Goal: Task Accomplishment & Management: Manage account settings

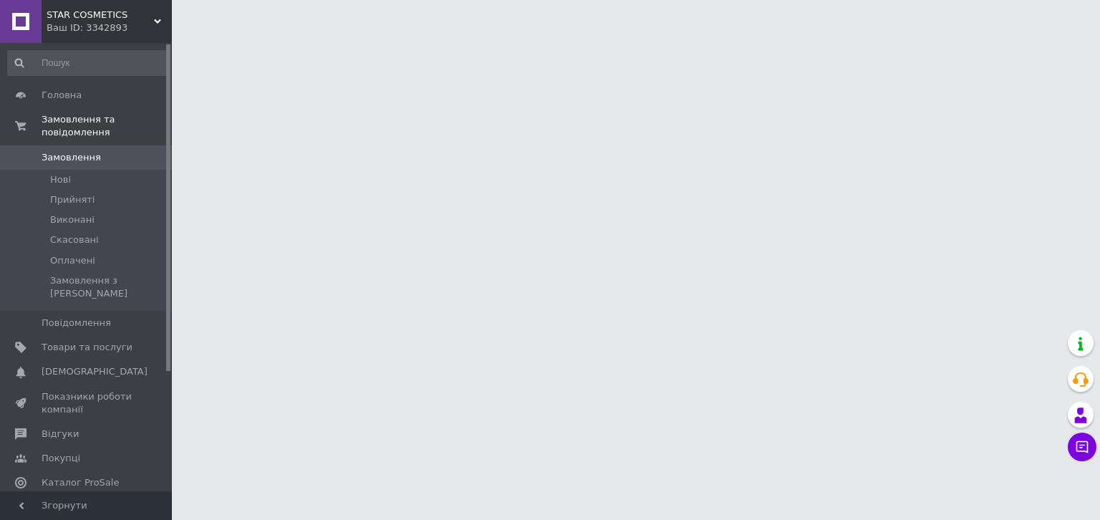
click at [54, 501] on span "Аналітика" at bounding box center [66, 507] width 49 height 13
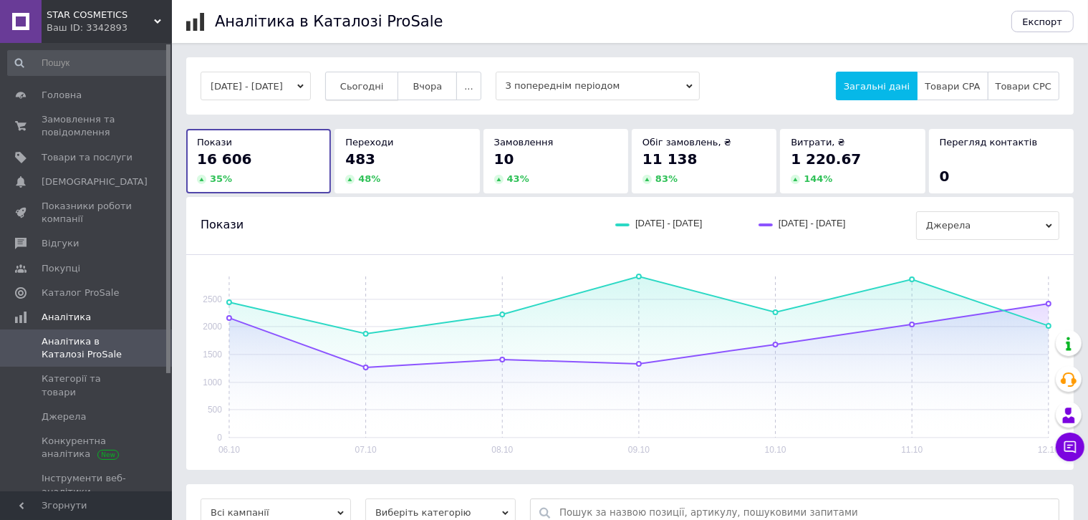
click at [375, 88] on span "Сьогодні" at bounding box center [362, 86] width 44 height 11
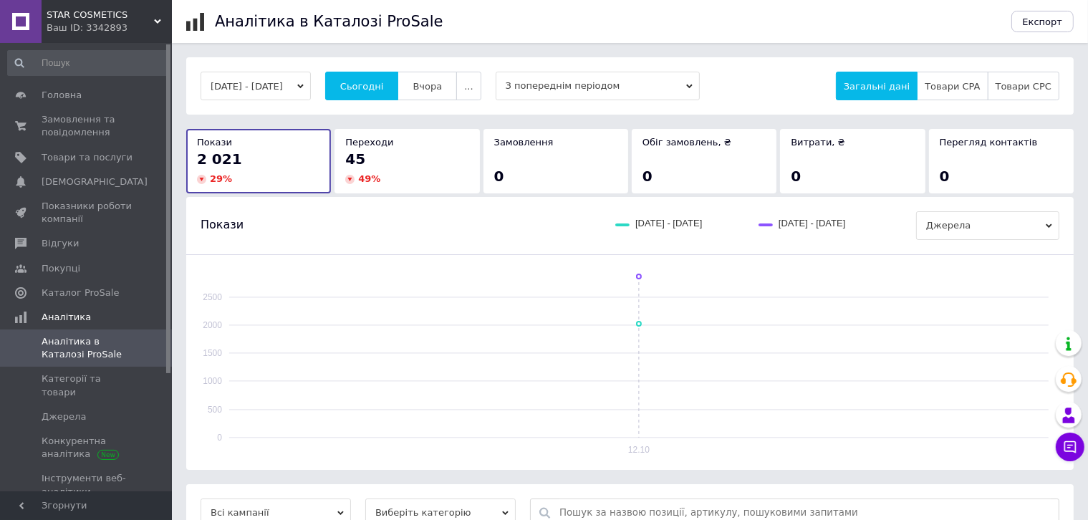
click at [72, 21] on div "Ваш ID: 3342893" at bounding box center [109, 27] width 125 height 13
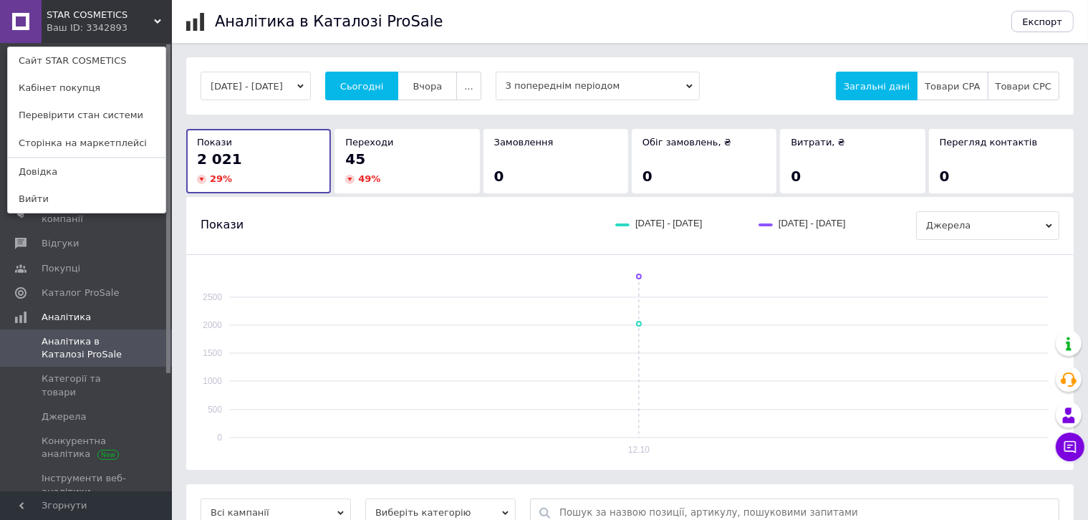
click at [60, 60] on link "Сайт STAR COSMETICS" at bounding box center [87, 60] width 158 height 27
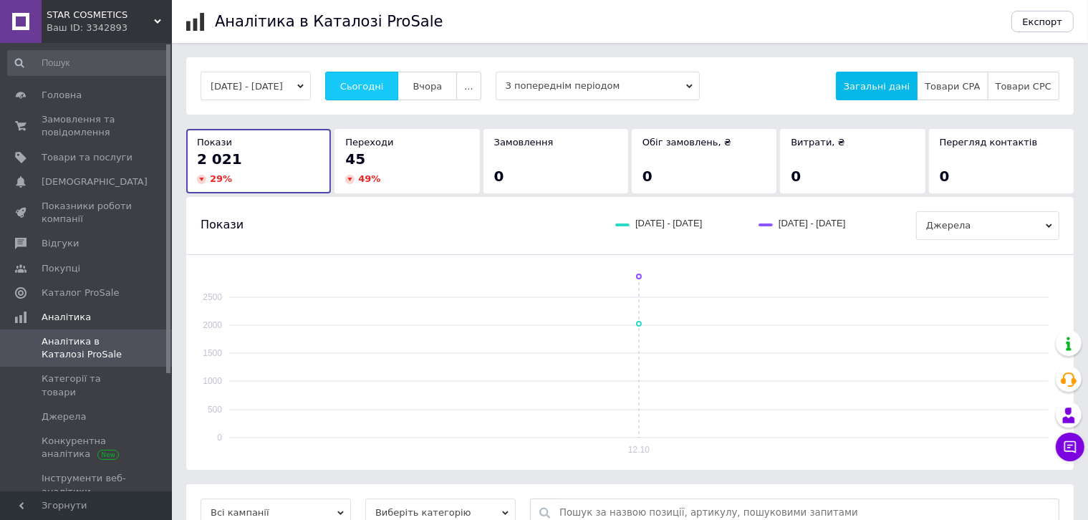
click at [394, 73] on button "Сьогодні" at bounding box center [362, 86] width 74 height 29
click at [49, 152] on span "Товари та послуги" at bounding box center [87, 157] width 91 height 13
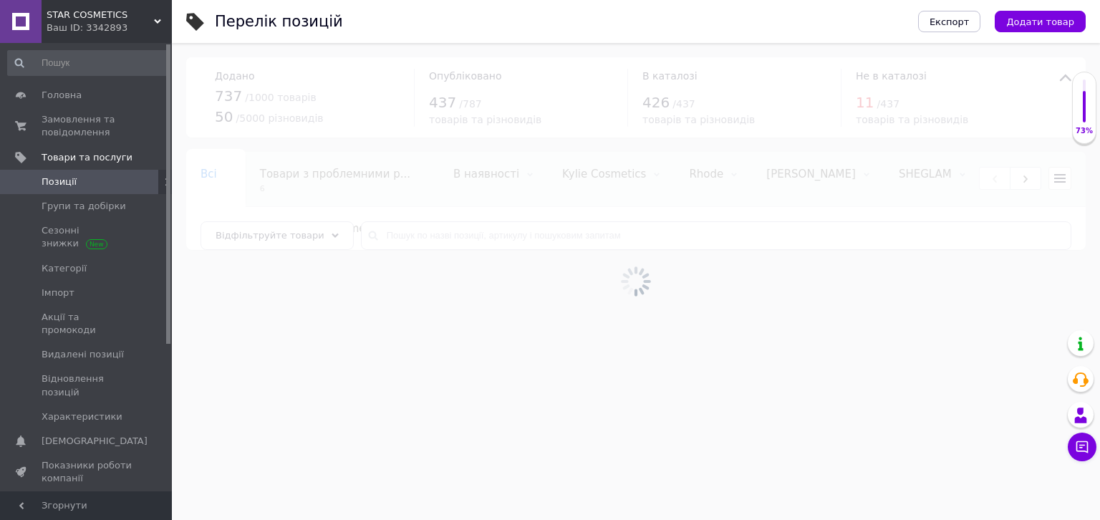
click at [481, 237] on div at bounding box center [636, 281] width 928 height 477
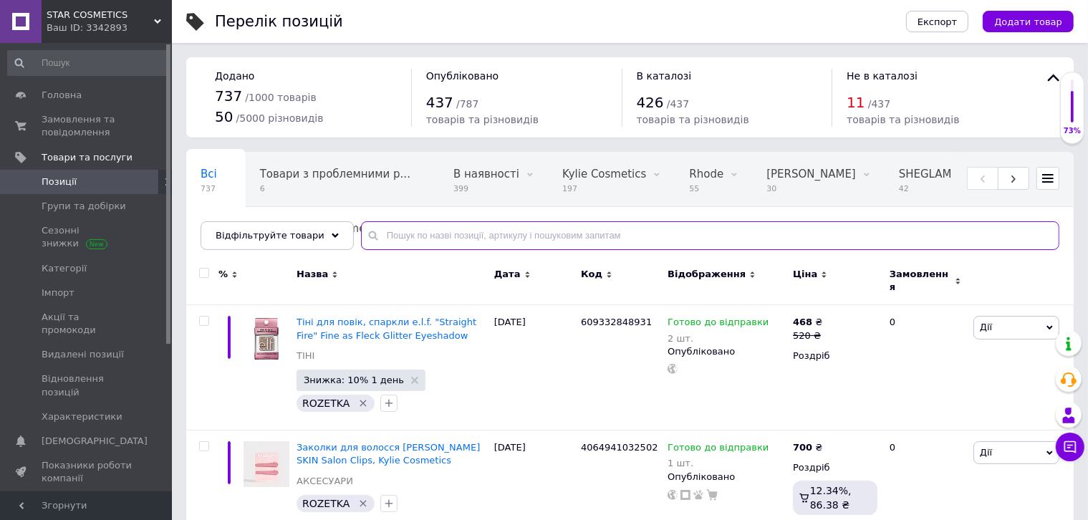
click at [387, 233] on input "text" at bounding box center [710, 235] width 698 height 29
type input "rose"
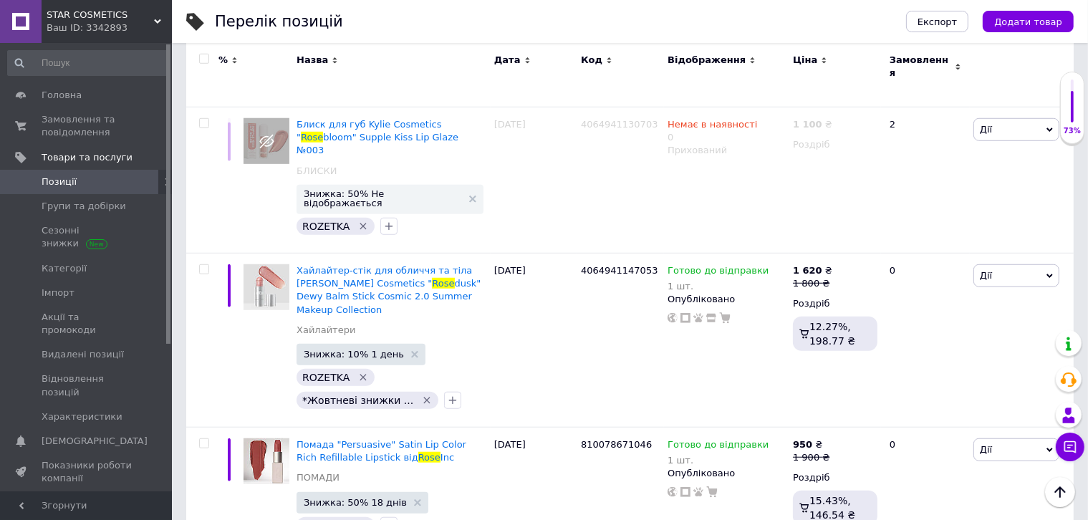
scroll to position [859, 0]
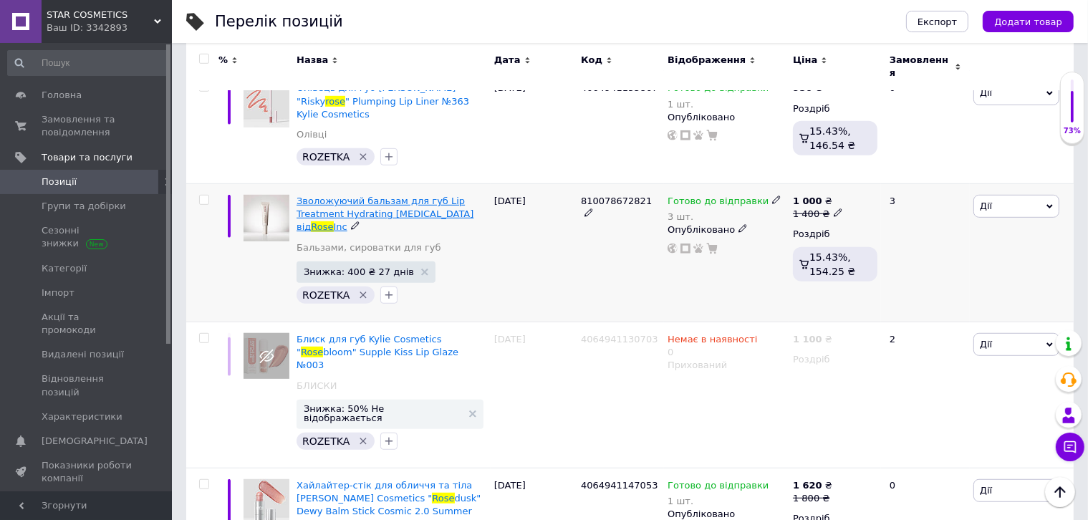
click at [360, 196] on span "Зволожуючий бальзам для губ Lip Treatment Hydrating Lip Balm від" at bounding box center [384, 214] width 177 height 37
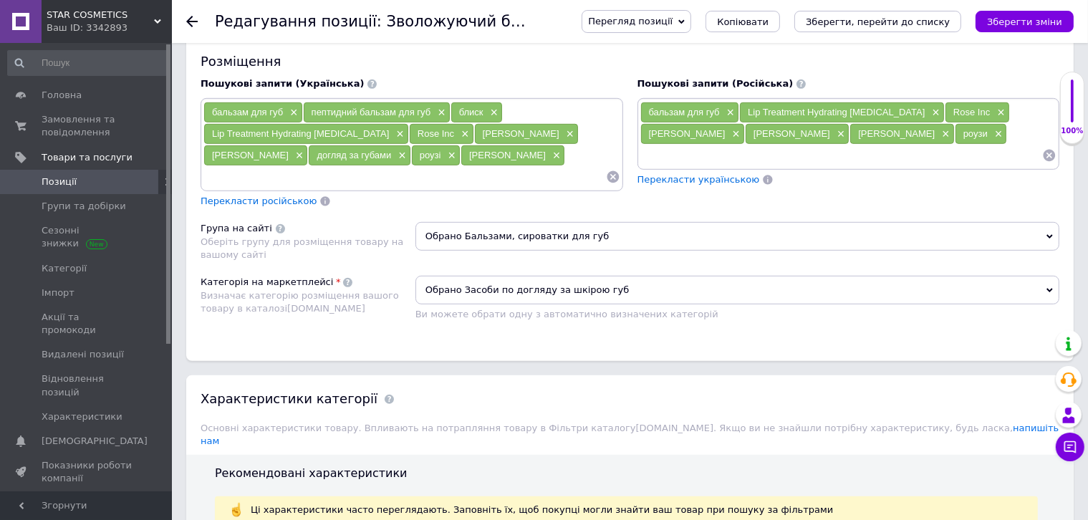
scroll to position [931, 0]
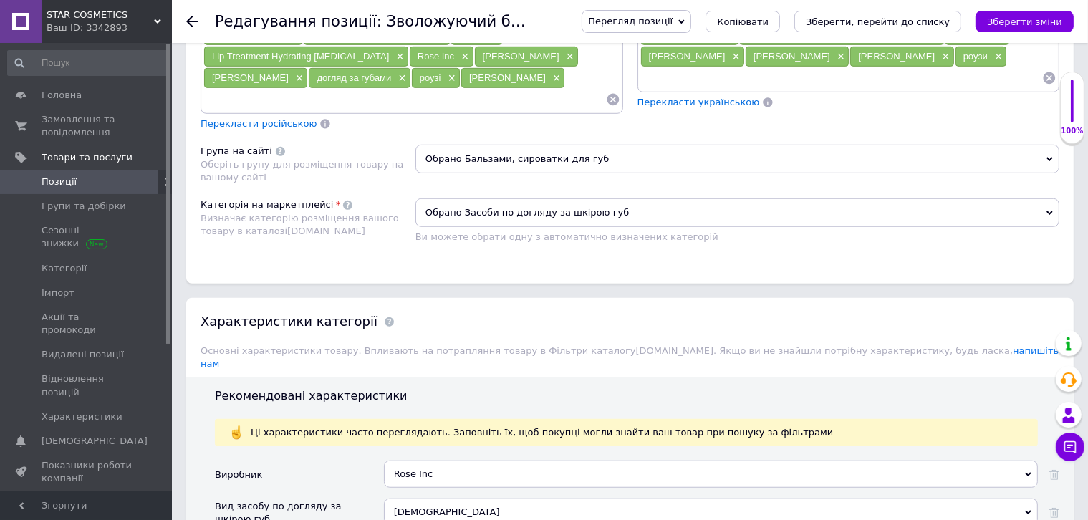
click at [582, 145] on span "Обрано Бальзами, сироватки для губ" at bounding box center [737, 159] width 644 height 29
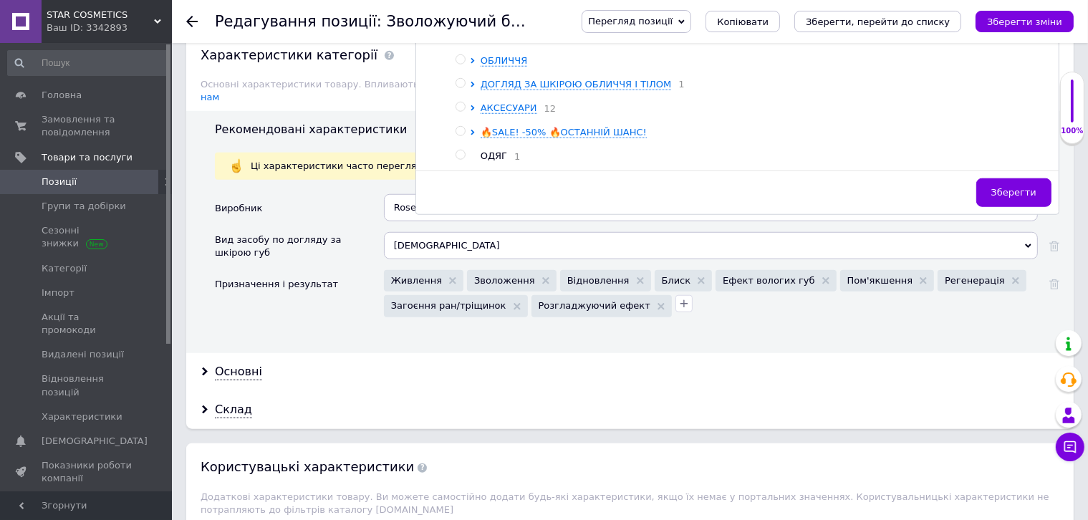
scroll to position [1217, 0]
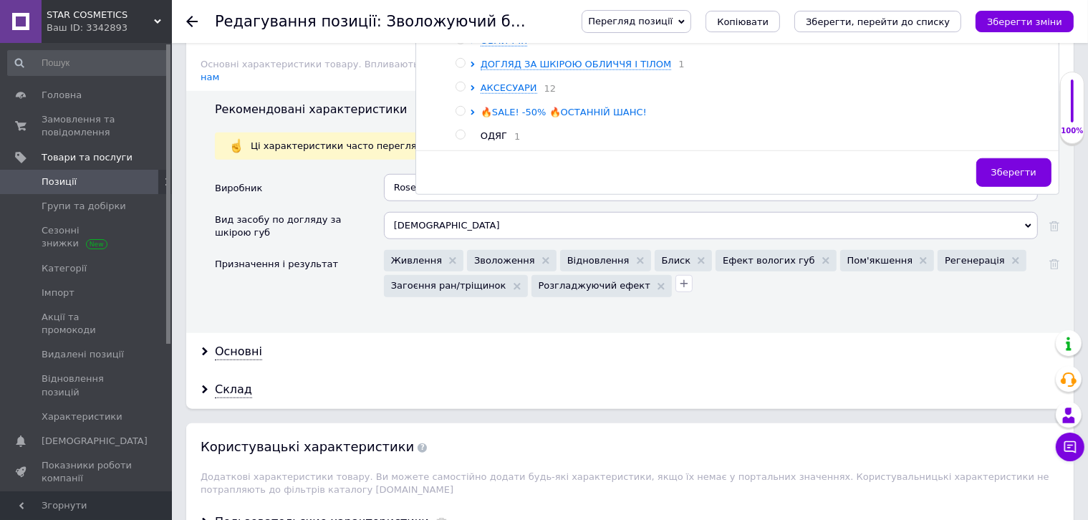
click at [504, 107] on span "🔥SALE! -50% 🔥ОСТАННІЙ ШАНС!" at bounding box center [564, 112] width 166 height 11
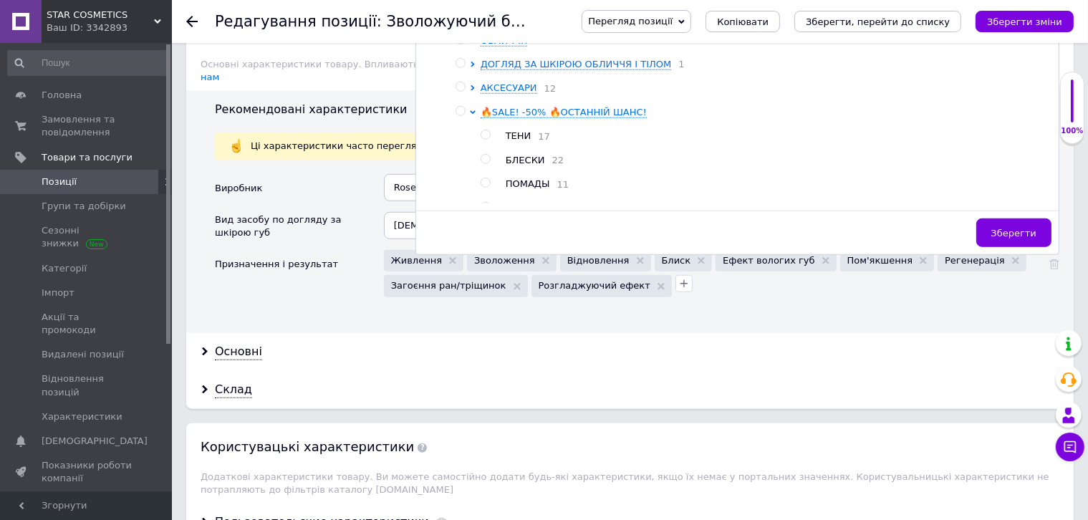
scroll to position [72, 0]
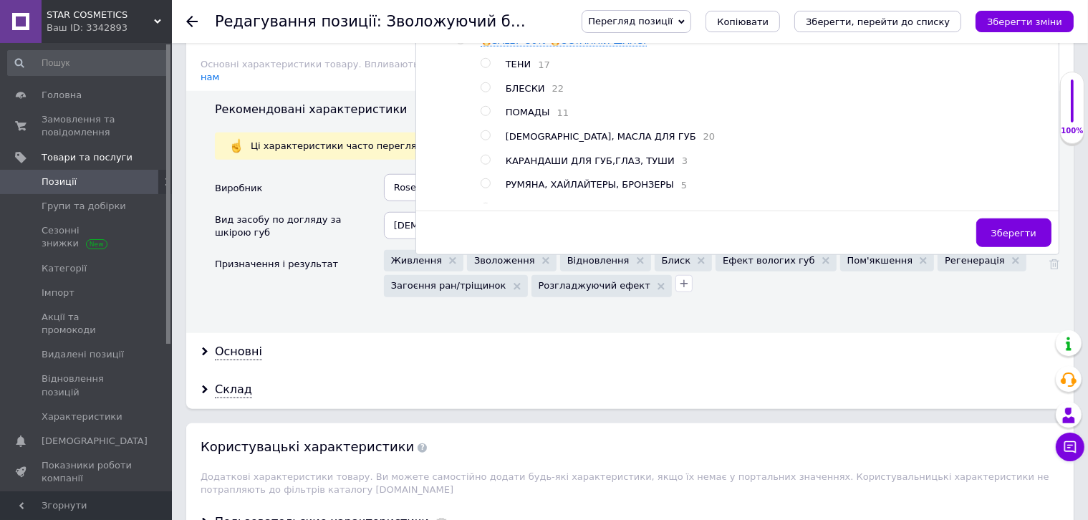
click at [523, 131] on span "БАЛЬЗАМЫ, МАСЛА ДЛЯ ГУБ" at bounding box center [601, 136] width 190 height 11
radio input "true"
click at [1008, 218] on button "Зберегти" at bounding box center [1013, 232] width 75 height 29
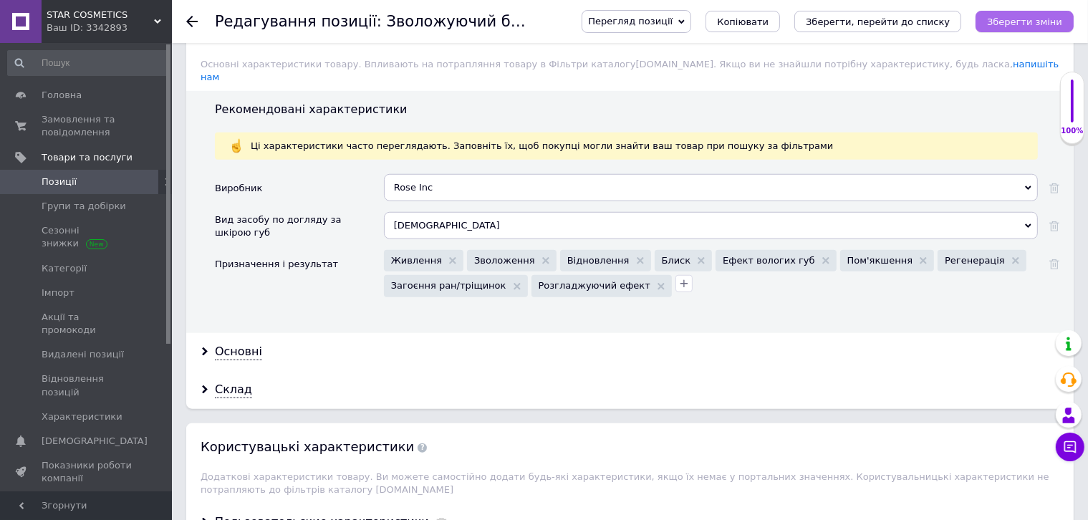
click at [1036, 17] on icon "Зберегти зміни" at bounding box center [1024, 21] width 75 height 11
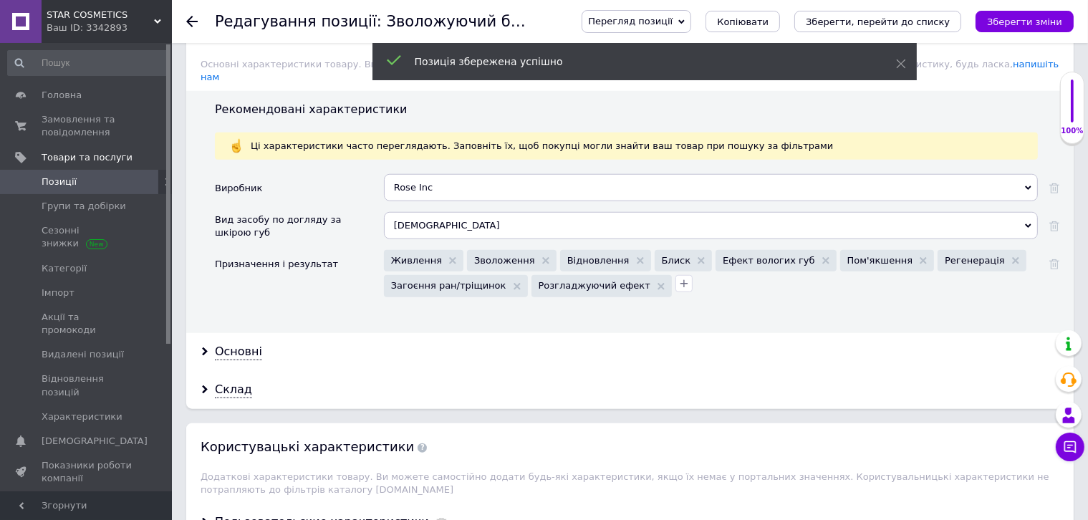
click at [662, 26] on span "Перегляд позиції" at bounding box center [630, 21] width 85 height 11
click at [657, 42] on li "Зберегти та переглянути на сайті" at bounding box center [694, 49] width 224 height 20
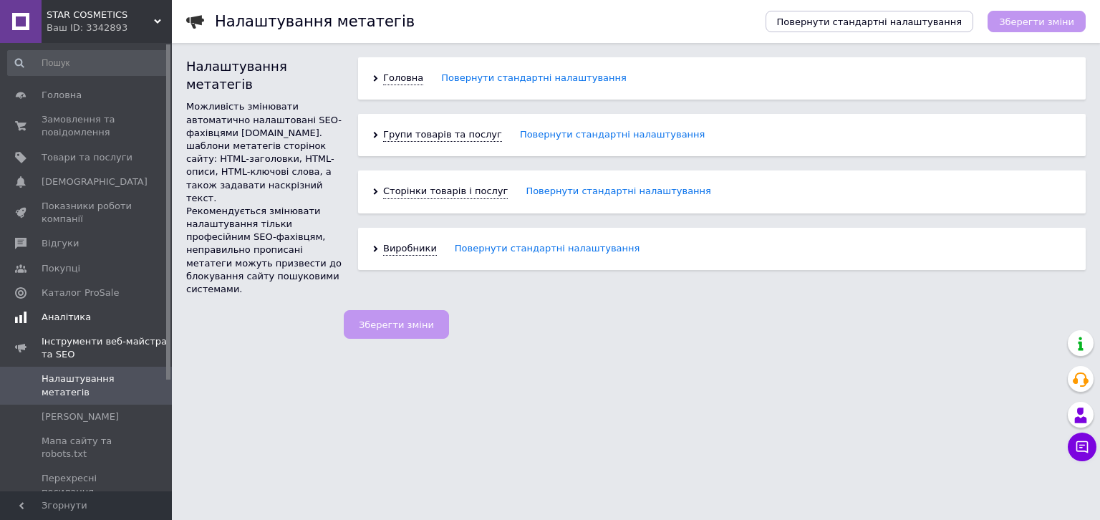
click at [87, 305] on link "Аналітика" at bounding box center [88, 317] width 176 height 24
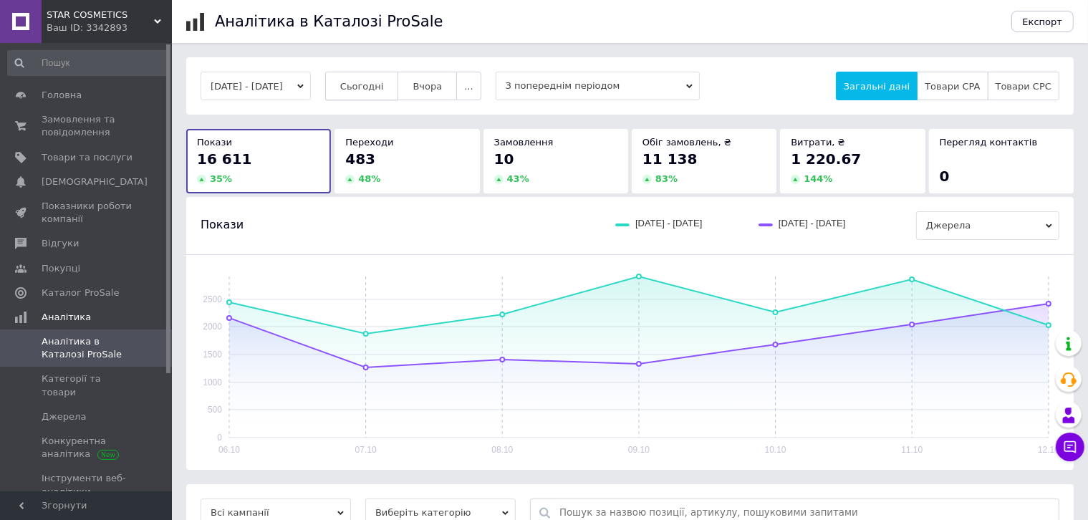
click at [384, 90] on span "Сьогодні" at bounding box center [362, 86] width 44 height 11
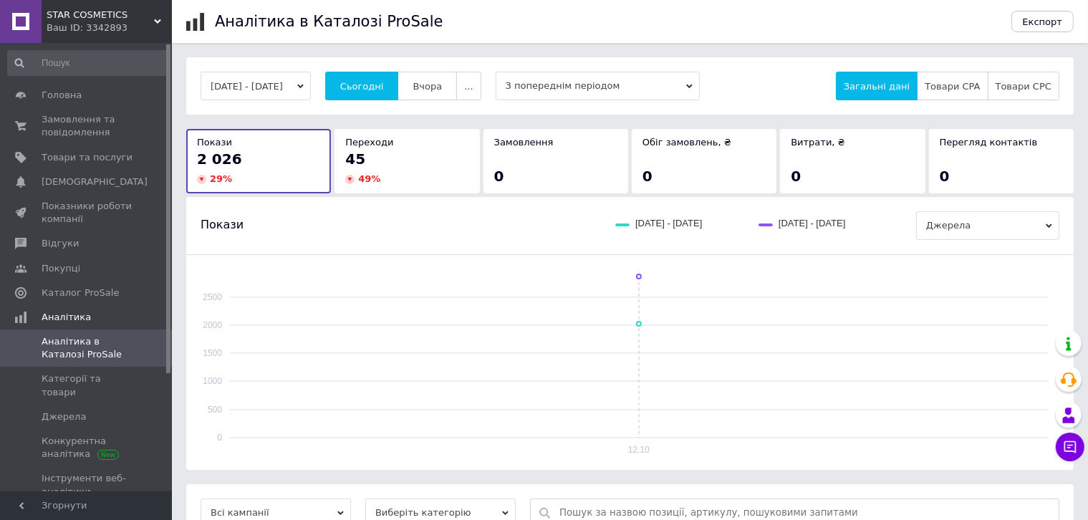
click at [379, 102] on div "12.10.2025 - 12.10.2025 Сьогодні Вчора ... З попереднім періодом Загальні дані …" at bounding box center [629, 85] width 887 height 57
click at [384, 93] on button "Сьогодні" at bounding box center [362, 86] width 74 height 29
click at [349, 85] on div "12.10.2025 - 12.10.2025 Сьогодні Вчора ... З попереднім періодом Загальні дані …" at bounding box center [630, 86] width 859 height 29
click at [363, 85] on button "Сьогодні" at bounding box center [362, 86] width 74 height 29
click at [375, 72] on div "12.10.2025 - 12.10.2025 Сьогодні Вчора ... З попереднім періодом Загальні дані …" at bounding box center [629, 85] width 887 height 57
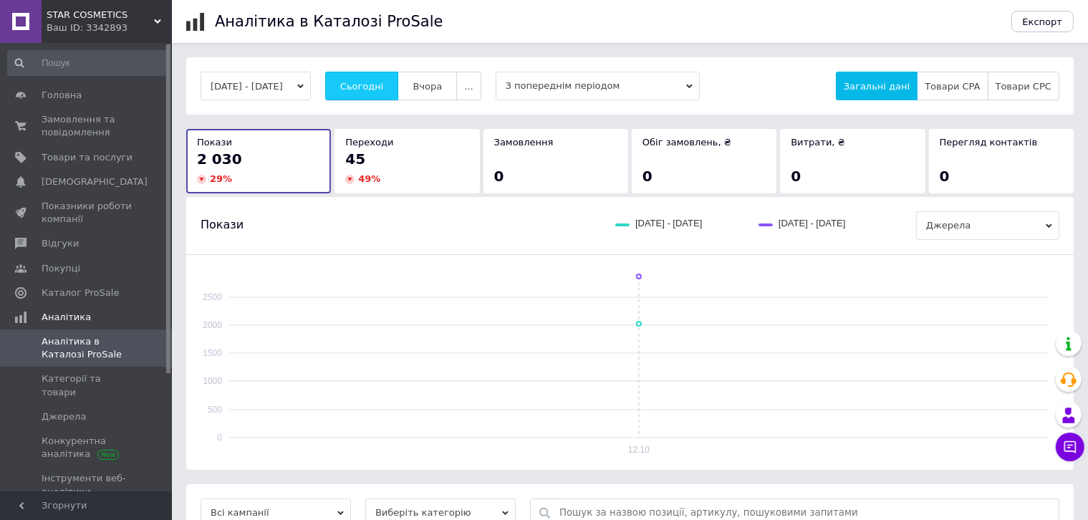
click at [375, 73] on button "Сьогодні" at bounding box center [362, 86] width 74 height 29
click at [370, 76] on button "Сьогодні" at bounding box center [362, 86] width 74 height 29
click at [385, 77] on button "Сьогодні" at bounding box center [362, 86] width 74 height 29
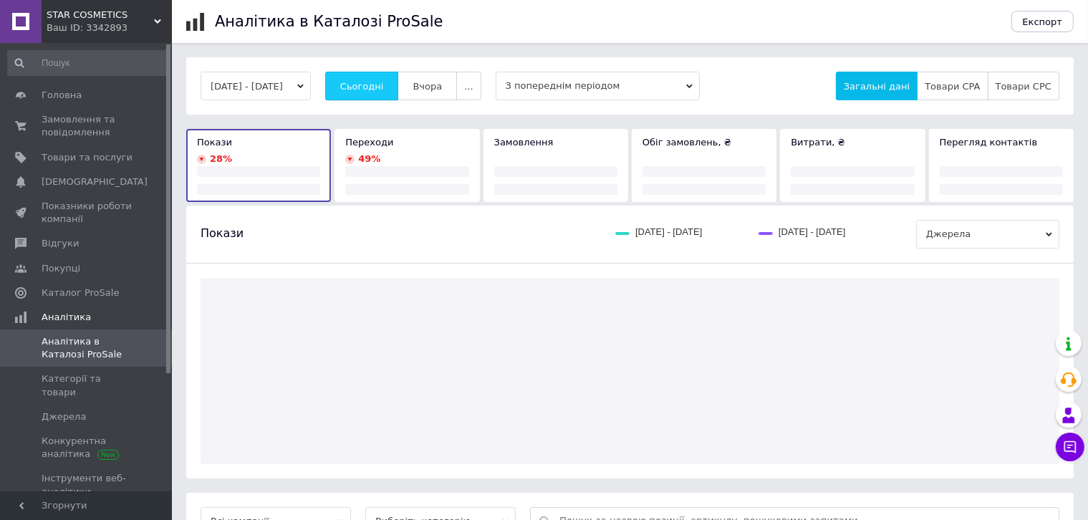
click at [384, 76] on button "Сьогодні" at bounding box center [362, 86] width 74 height 29
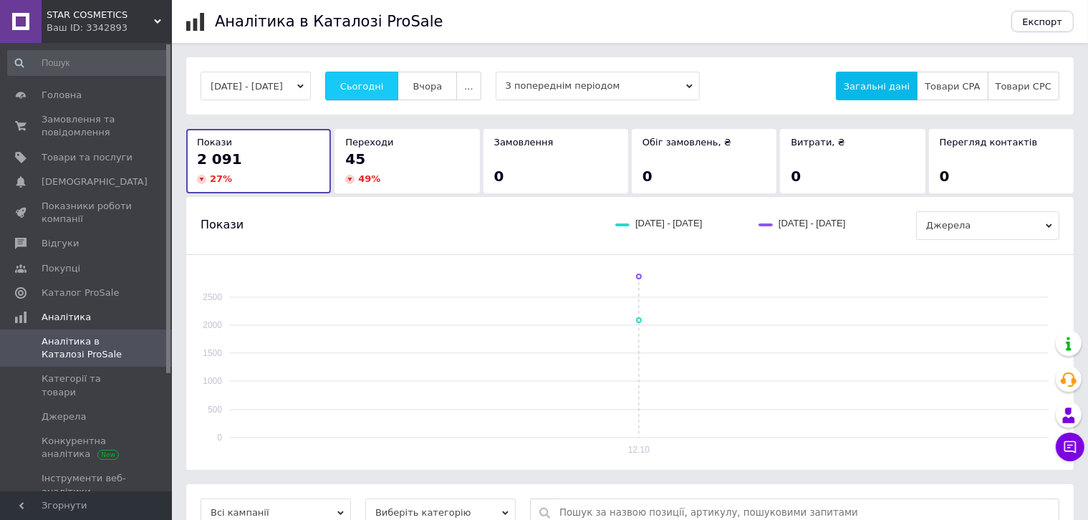
click at [392, 72] on button "Сьогодні" at bounding box center [362, 86] width 74 height 29
click at [382, 96] on button "Сьогодні" at bounding box center [362, 86] width 74 height 29
click at [79, 137] on link "Замовлення та повідомлення 0 0" at bounding box center [88, 125] width 176 height 37
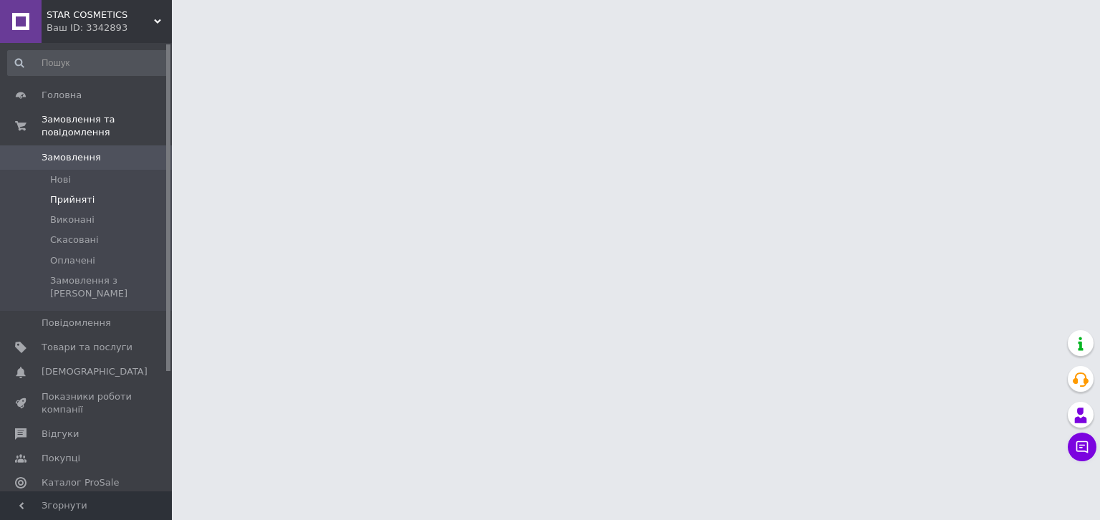
click at [69, 193] on span "Прийняті" at bounding box center [72, 199] width 44 height 13
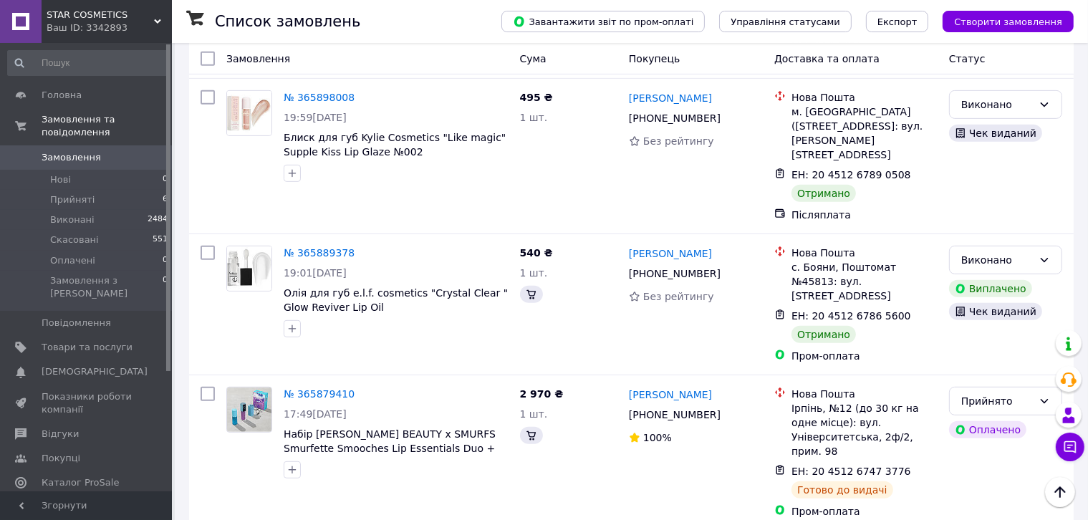
scroll to position [859, 0]
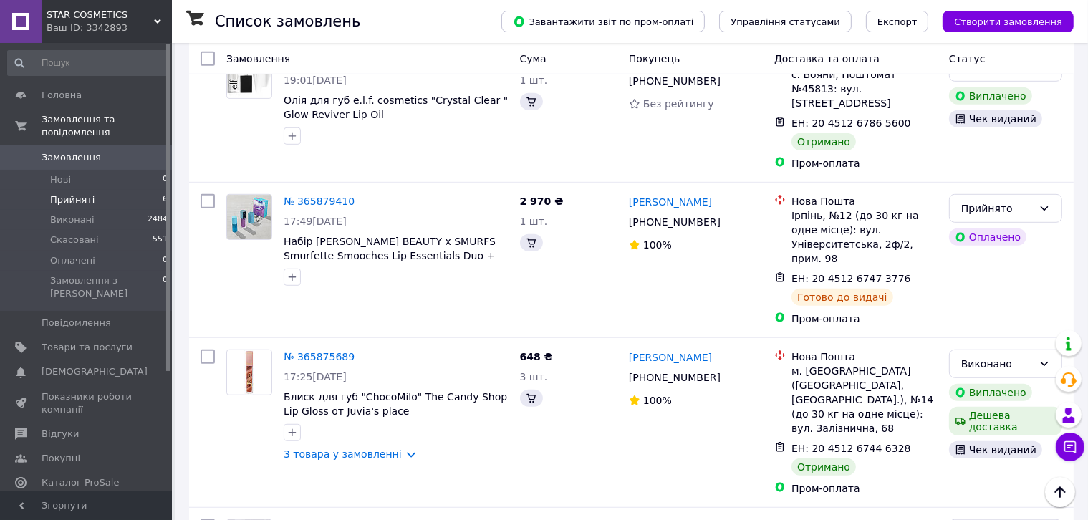
click at [90, 192] on li "Прийняті 6" at bounding box center [88, 200] width 176 height 20
click at [72, 151] on span "Замовлення" at bounding box center [71, 157] width 59 height 13
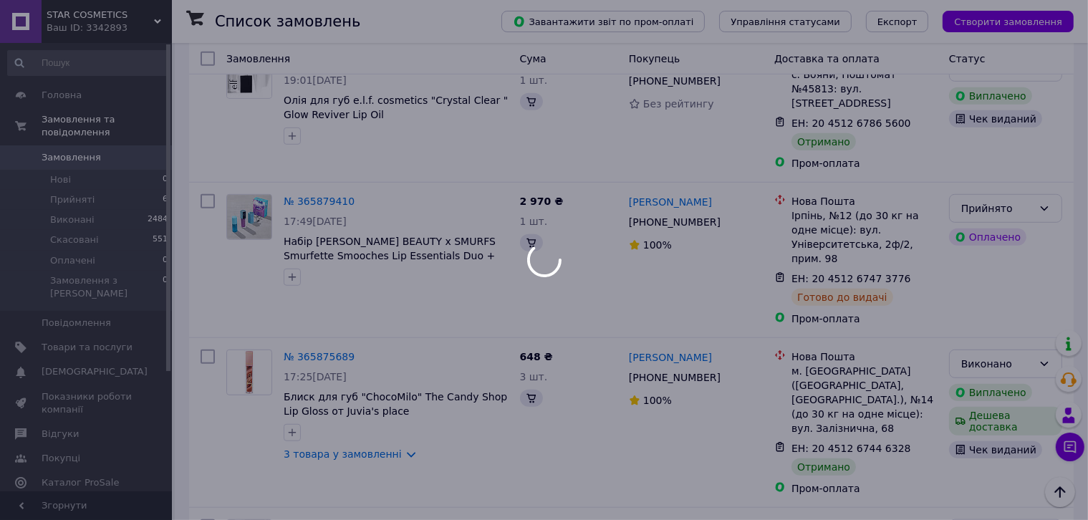
click at [247, 196] on div at bounding box center [544, 260] width 1088 height 520
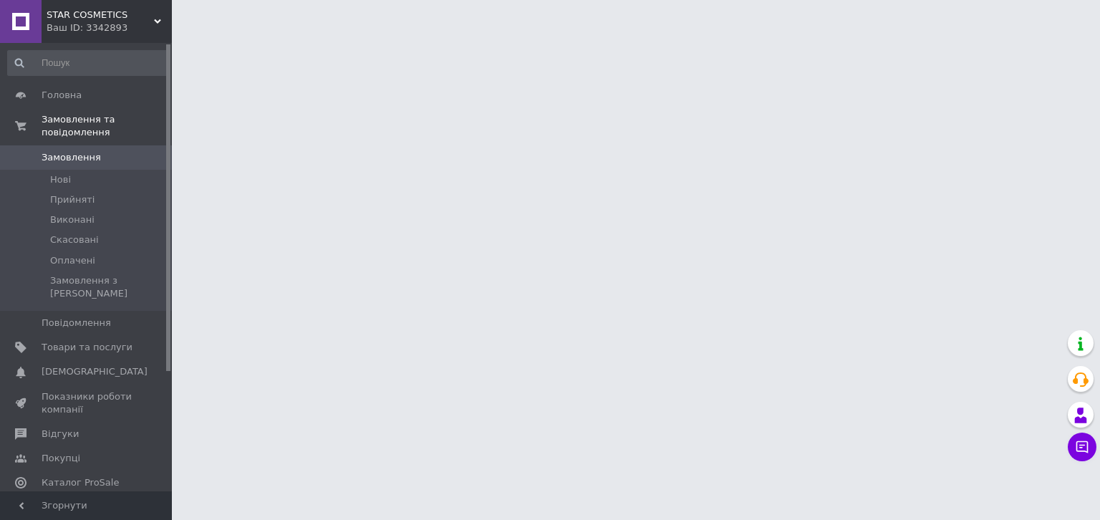
click at [64, 501] on span "Аналітика" at bounding box center [66, 507] width 49 height 13
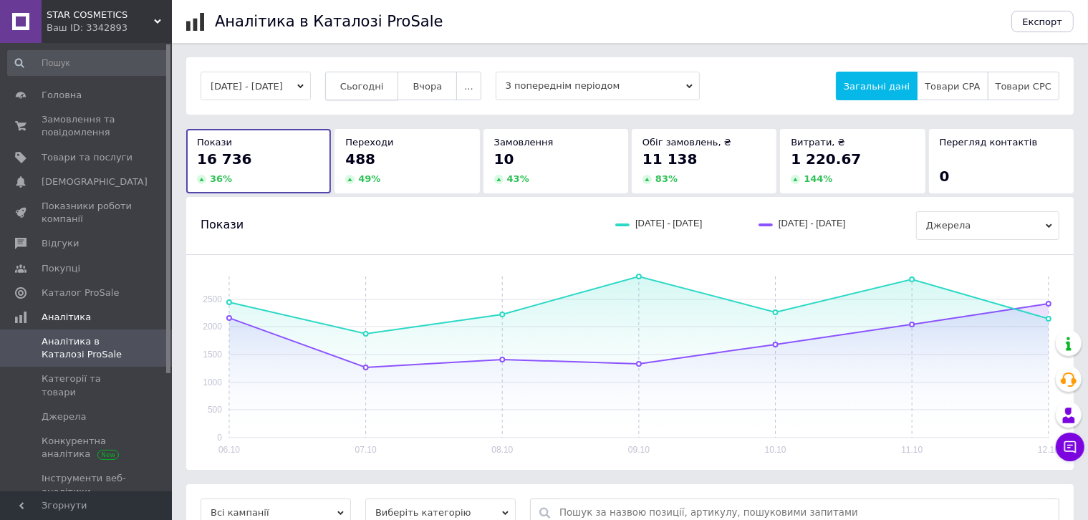
click at [380, 82] on span "Сьогодні" at bounding box center [362, 86] width 44 height 11
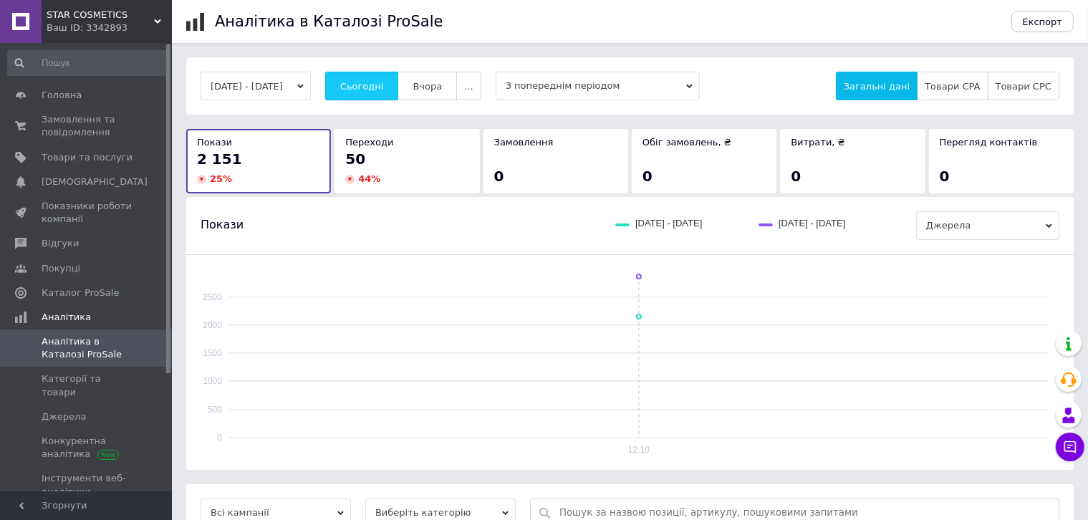
click at [384, 83] on span "Сьогодні" at bounding box center [362, 86] width 44 height 11
click at [383, 82] on span "Сьогодні" at bounding box center [362, 86] width 44 height 11
click at [54, 158] on span "Товари та послуги" at bounding box center [87, 157] width 91 height 13
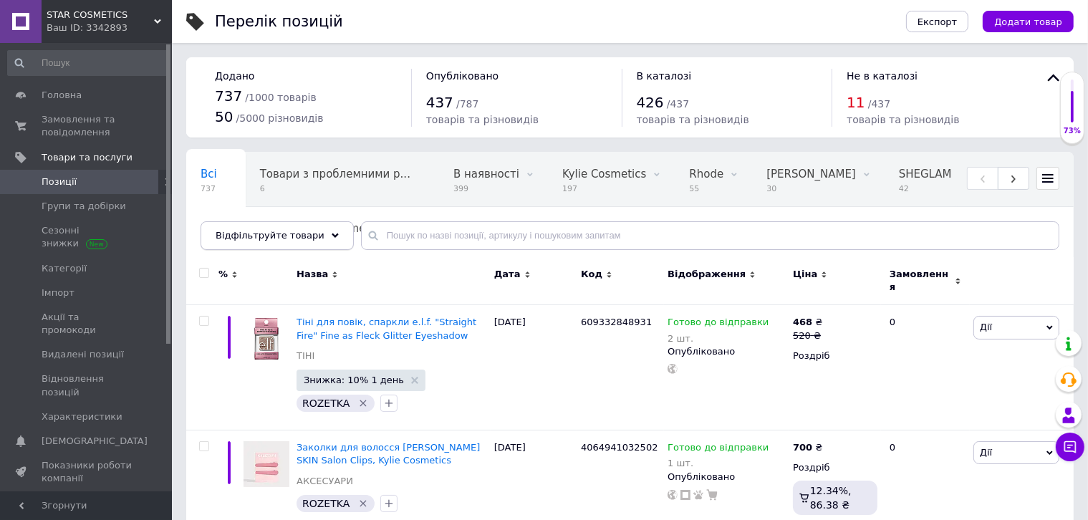
click at [259, 223] on div "Відфільтруйте товари" at bounding box center [277, 235] width 153 height 29
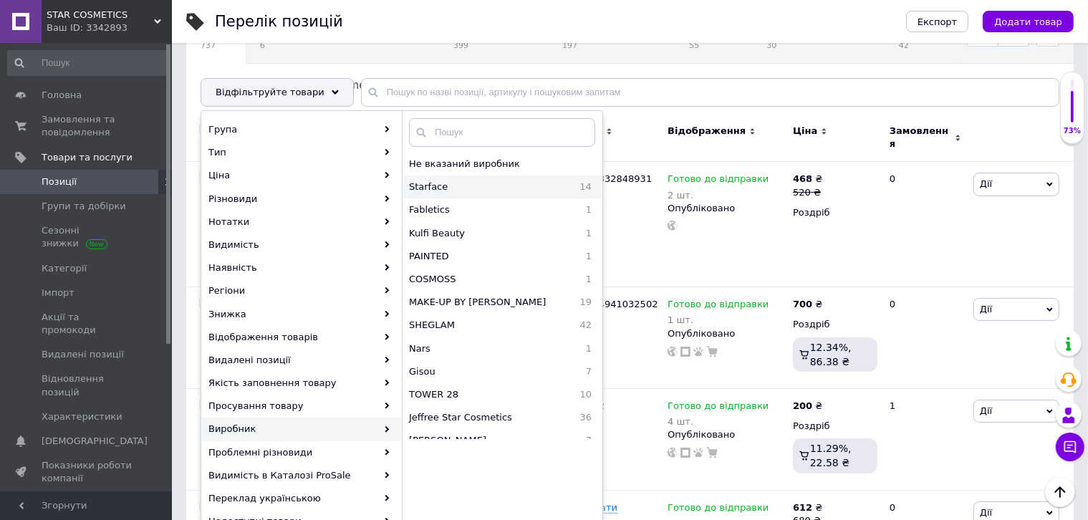
click at [493, 186] on span "Starface" at bounding box center [470, 186] width 122 height 13
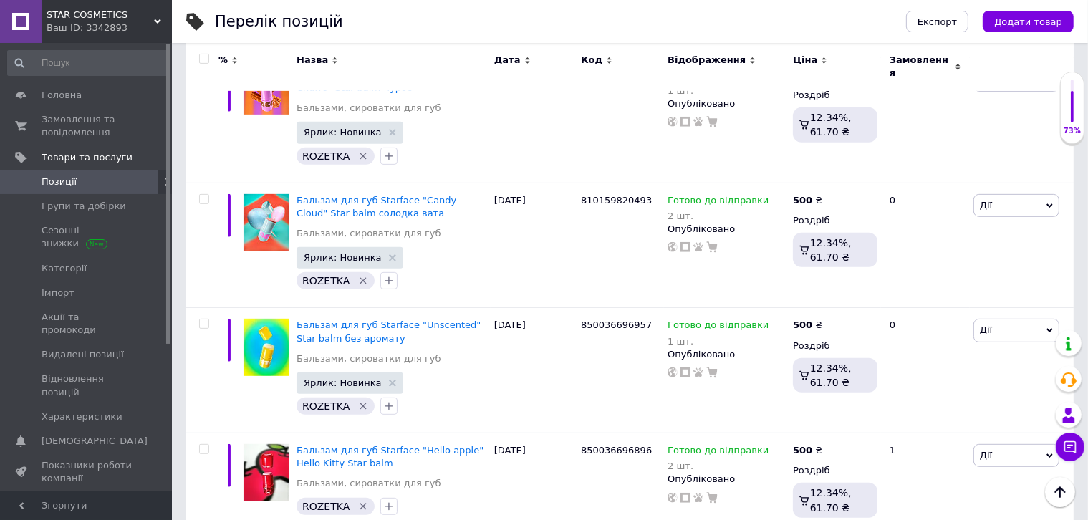
scroll to position [1288, 0]
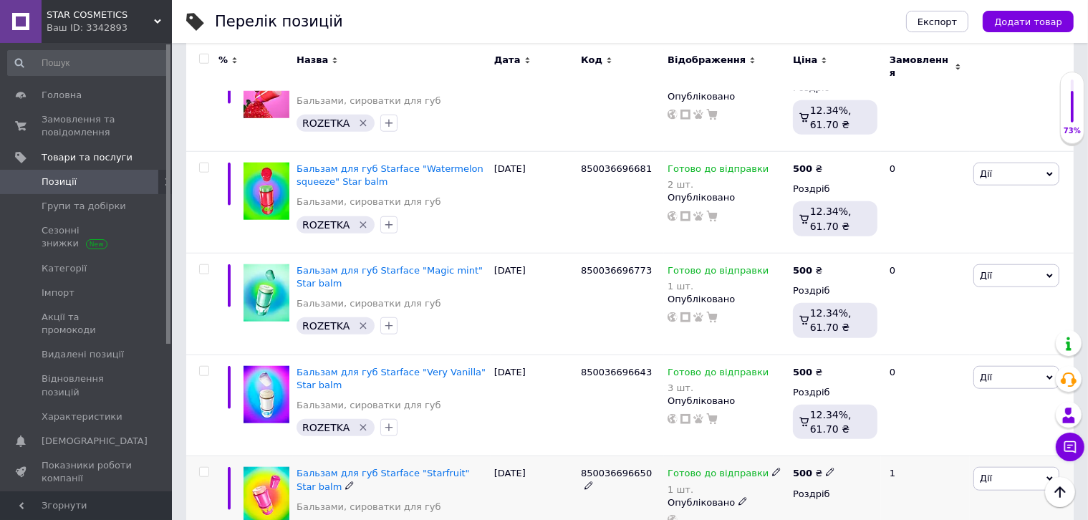
click at [203, 468] on input "checkbox" at bounding box center [203, 472] width 9 height 9
checkbox input "true"
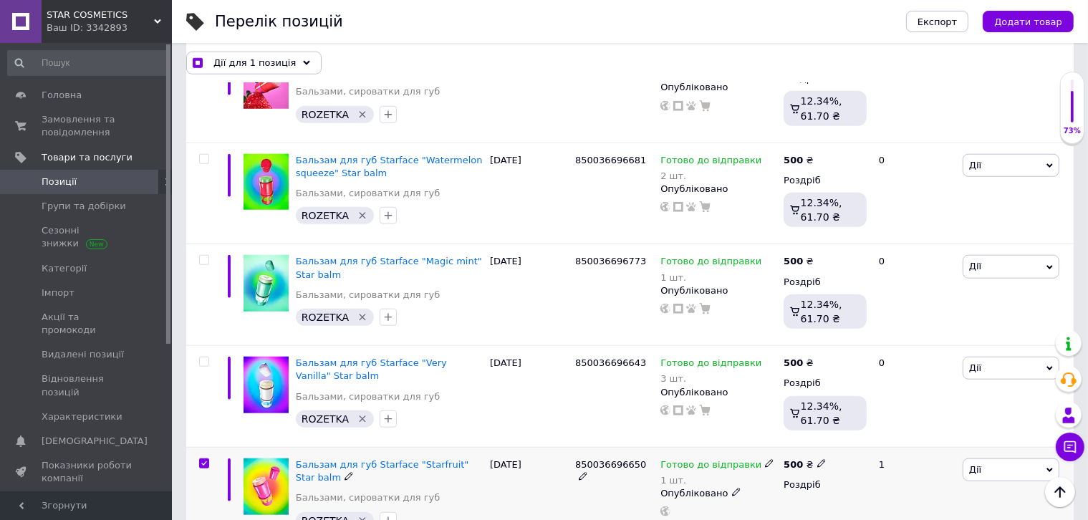
scroll to position [1288, 0]
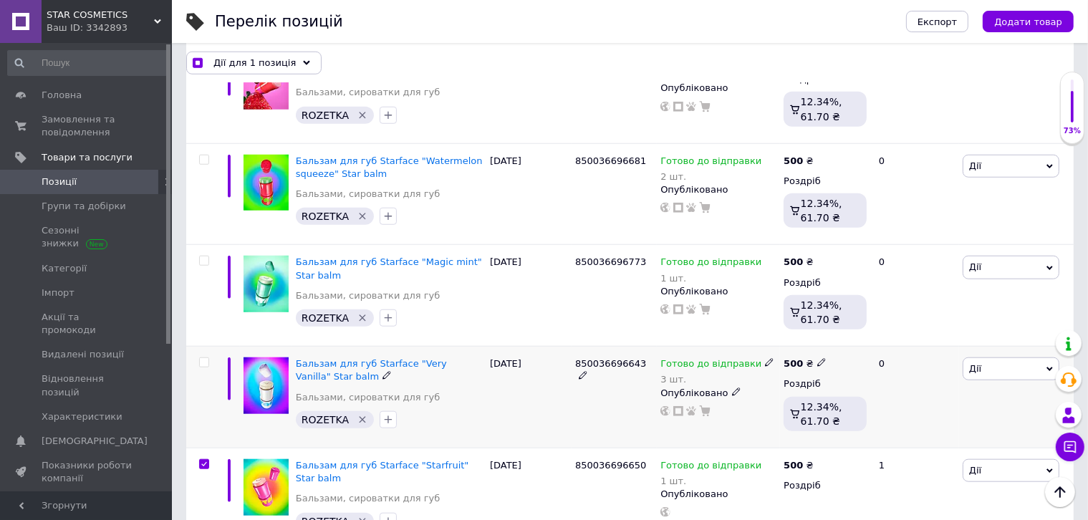
click at [202, 358] on input "checkbox" at bounding box center [203, 362] width 9 height 9
checkbox input "true"
click at [201, 256] on input "checkbox" at bounding box center [203, 260] width 9 height 9
checkbox input "true"
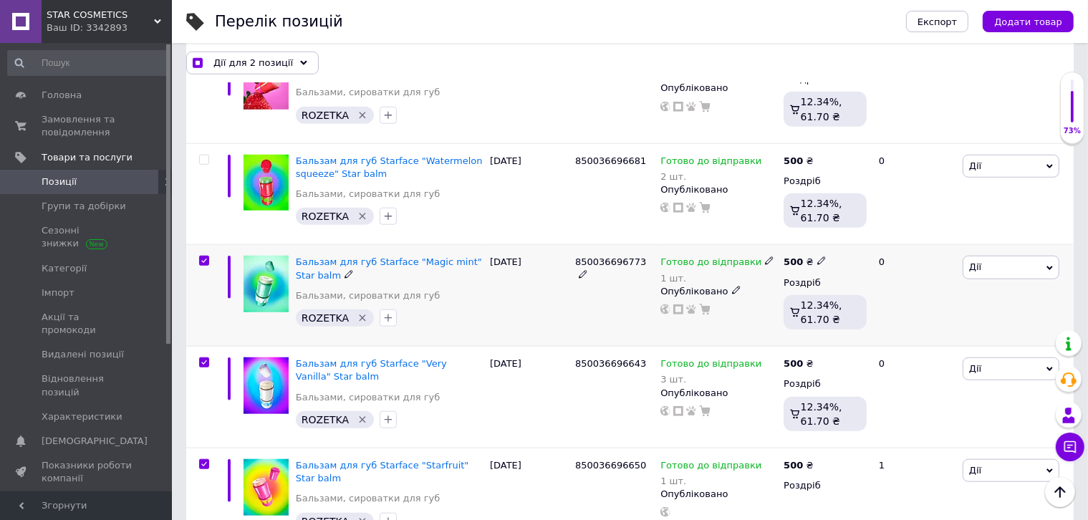
checkbox input "true"
click at [206, 155] on input "checkbox" at bounding box center [203, 159] width 9 height 9
checkbox input "true"
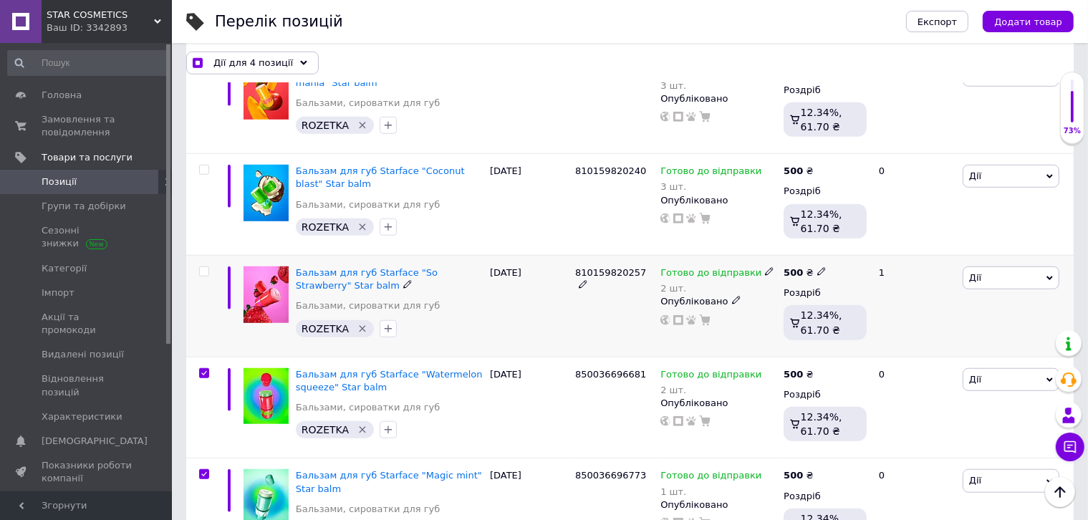
scroll to position [1073, 0]
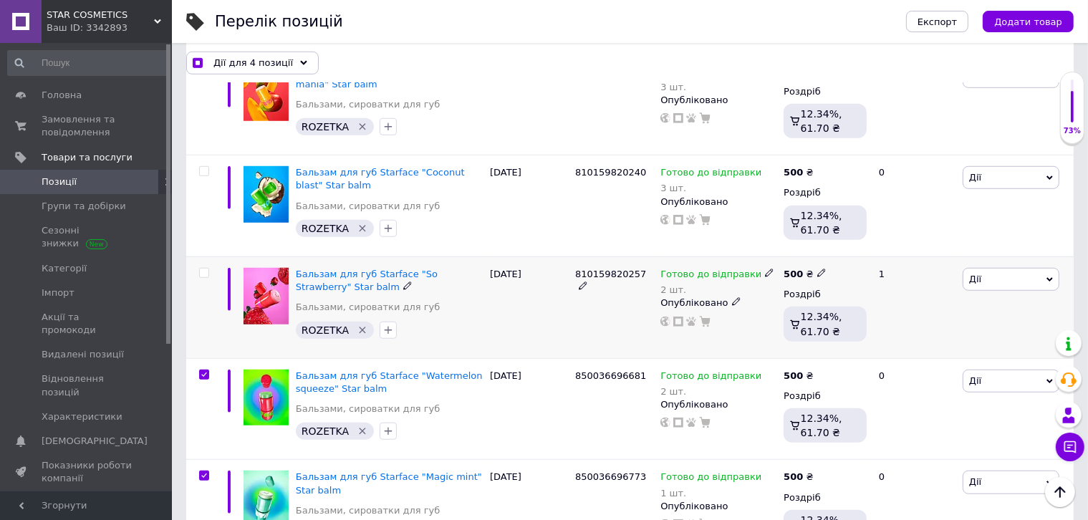
click at [205, 269] on input "checkbox" at bounding box center [203, 273] width 9 height 9
checkbox input "true"
click at [204, 167] on input "checkbox" at bounding box center [203, 171] width 9 height 9
checkbox input "true"
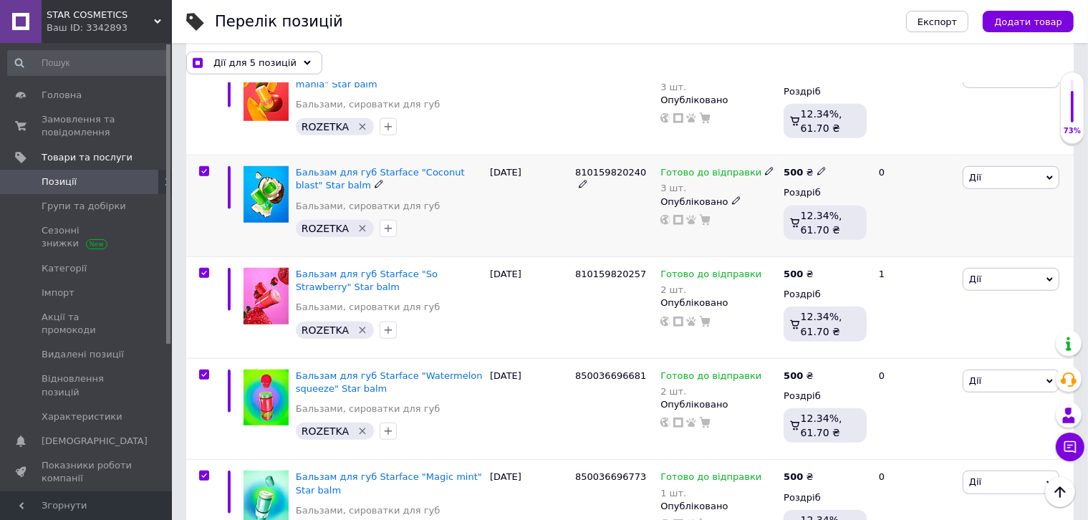
checkbox input "true"
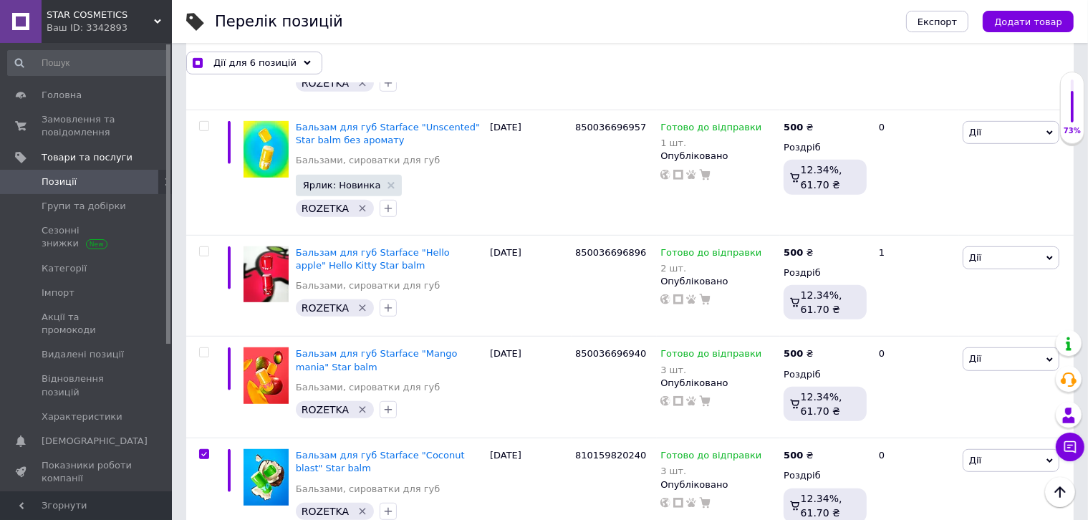
scroll to position [786, 0]
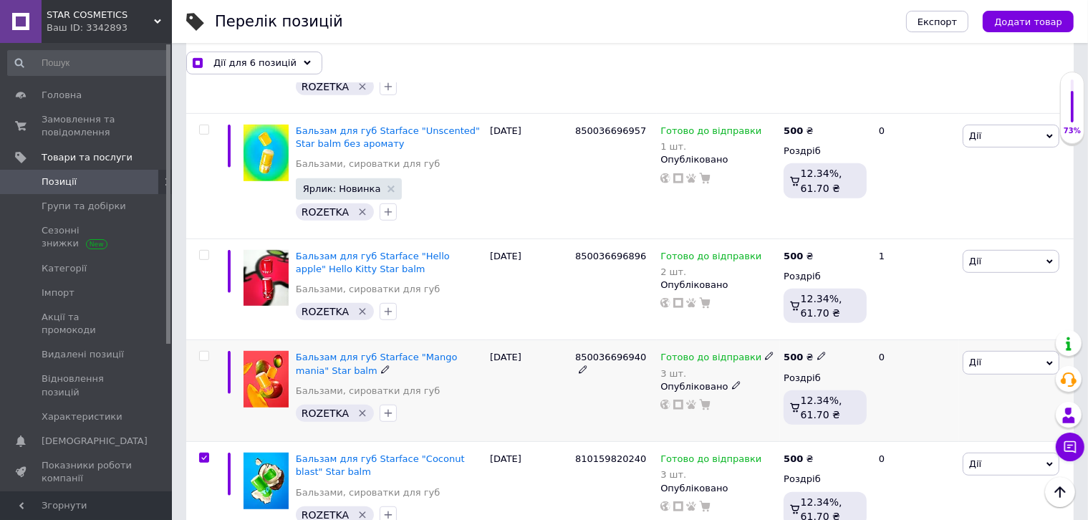
click at [203, 352] on input "checkbox" at bounding box center [203, 356] width 9 height 9
checkbox input "true"
click at [203, 251] on input "checkbox" at bounding box center [203, 255] width 9 height 9
checkbox input "true"
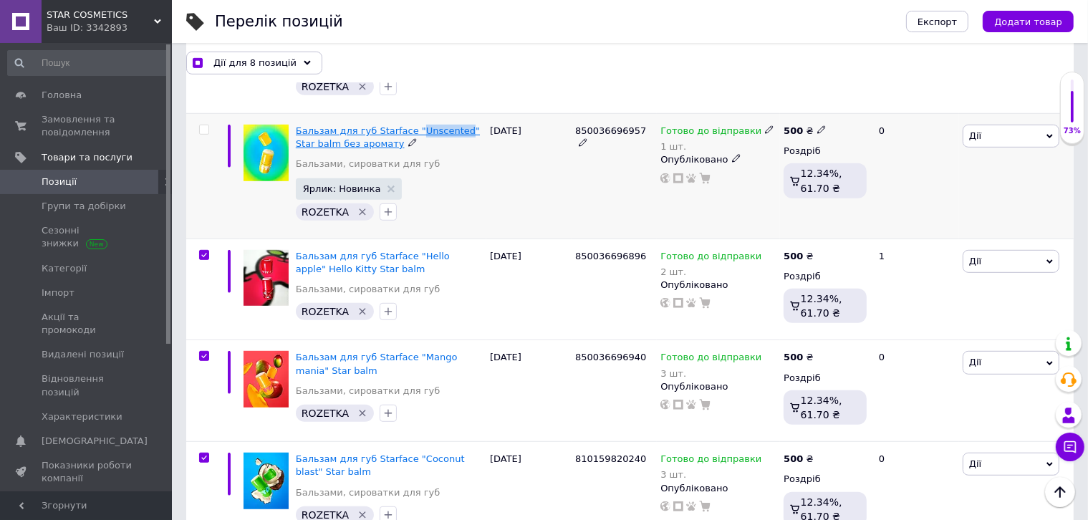
drag, startPoint x: 403, startPoint y: 103, endPoint x: 447, endPoint y: 122, distance: 47.8
click at [447, 122] on div "Бальзам для губ Starface "Unscented" Star balm без аромату Бальзами, сироватки …" at bounding box center [389, 175] width 194 height 125
checkbox input "true"
copy span "Unscented"
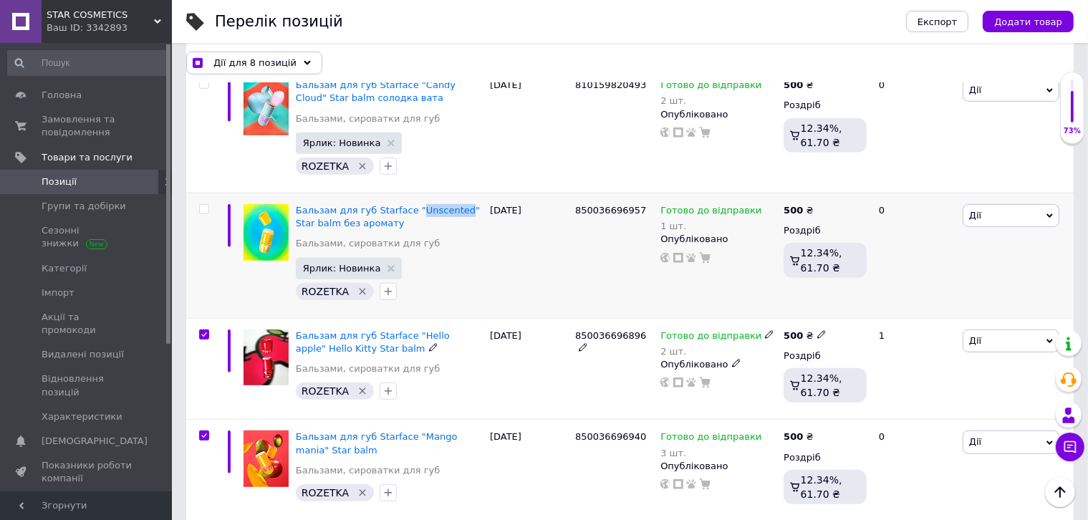
scroll to position [643, 0]
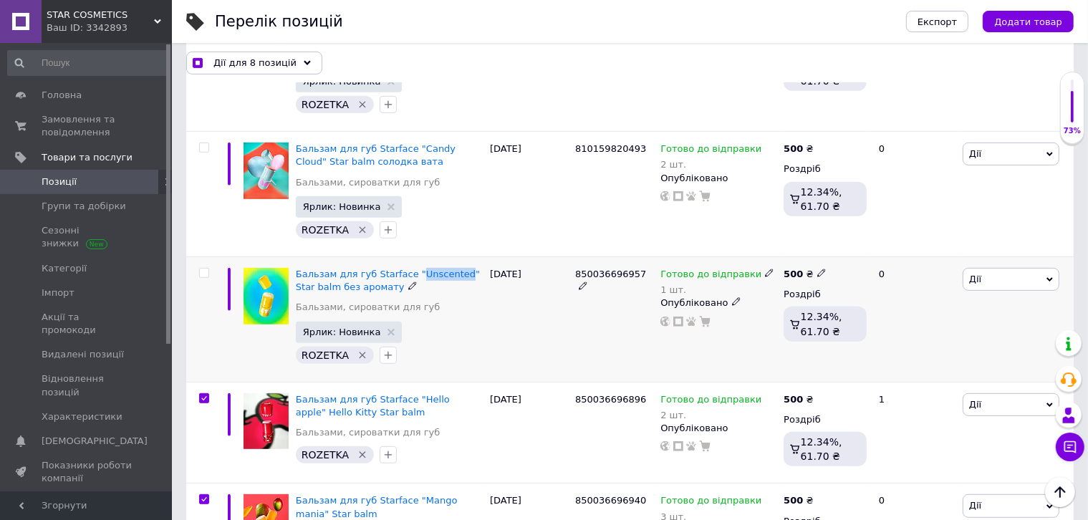
click at [203, 269] on input "checkbox" at bounding box center [203, 273] width 9 height 9
checkbox input "true"
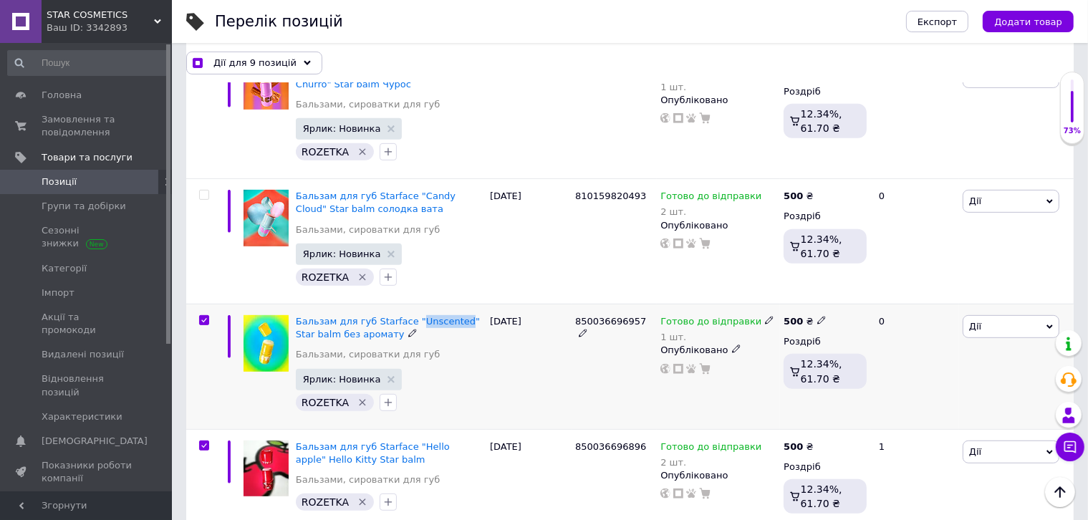
scroll to position [571, 0]
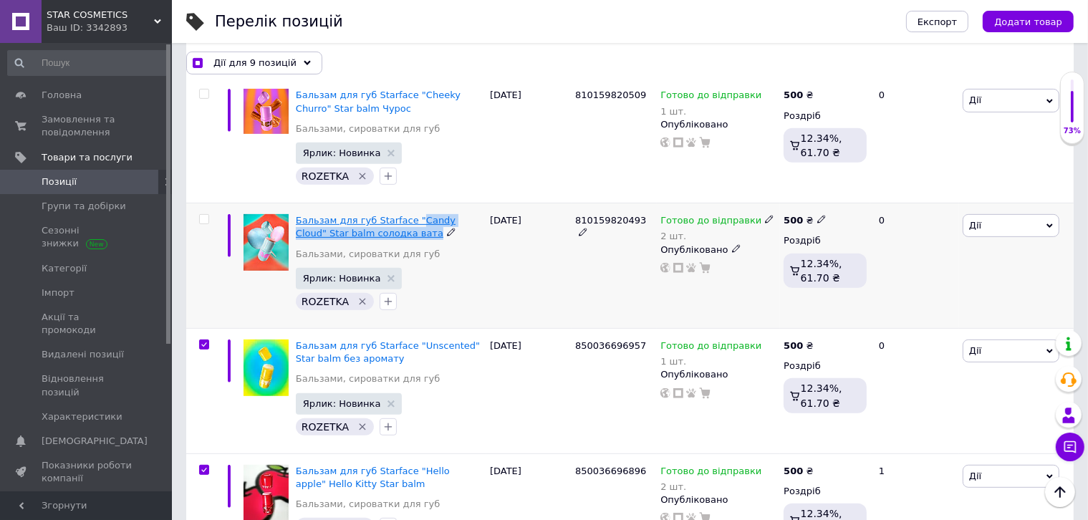
drag, startPoint x: 453, startPoint y: 223, endPoint x: 404, endPoint y: 207, distance: 51.9
click at [404, 214] on div "Бальзам для губ Starface "Candy Cloud" Star balm солодка вата" at bounding box center [389, 227] width 187 height 26
copy div "Candy Cloud" Star balm солодка вата"
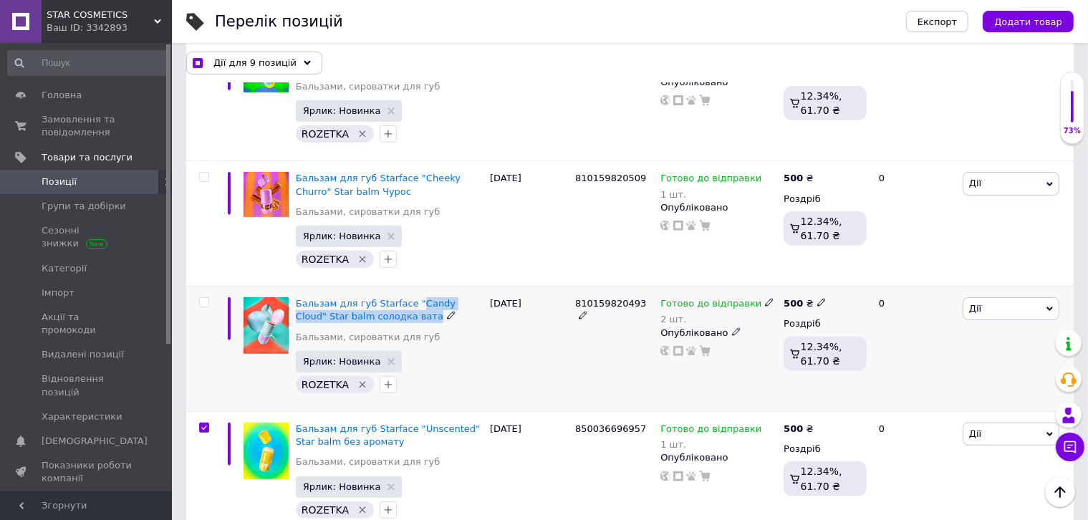
scroll to position [428, 0]
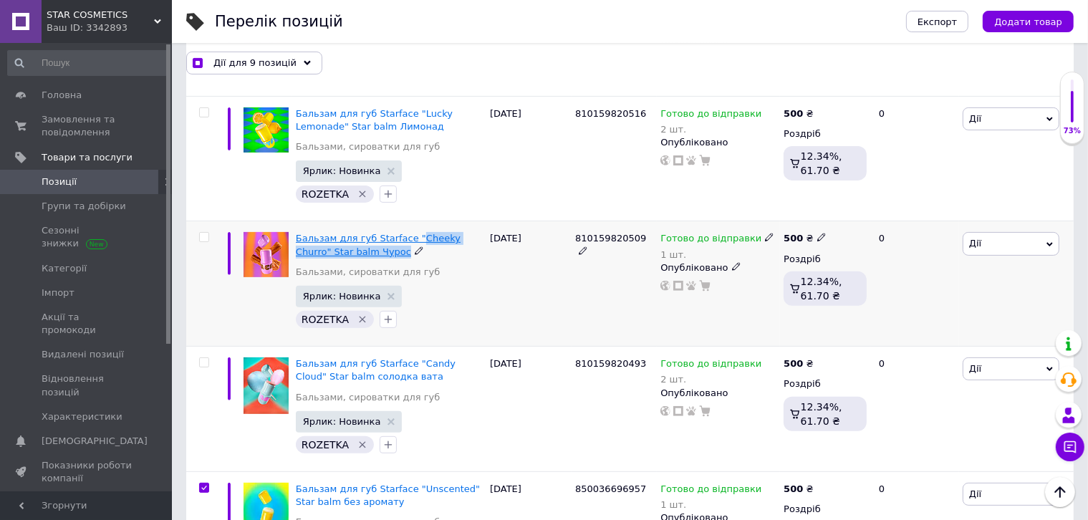
drag, startPoint x: 410, startPoint y: 238, endPoint x: 402, endPoint y: 228, distance: 13.3
click at [402, 232] on div "Бальзам для губ Starface "Cheeky Churro" Star balm Чурос" at bounding box center [389, 245] width 187 height 26
copy div "Cheeky Churro" Star balm Чурос"
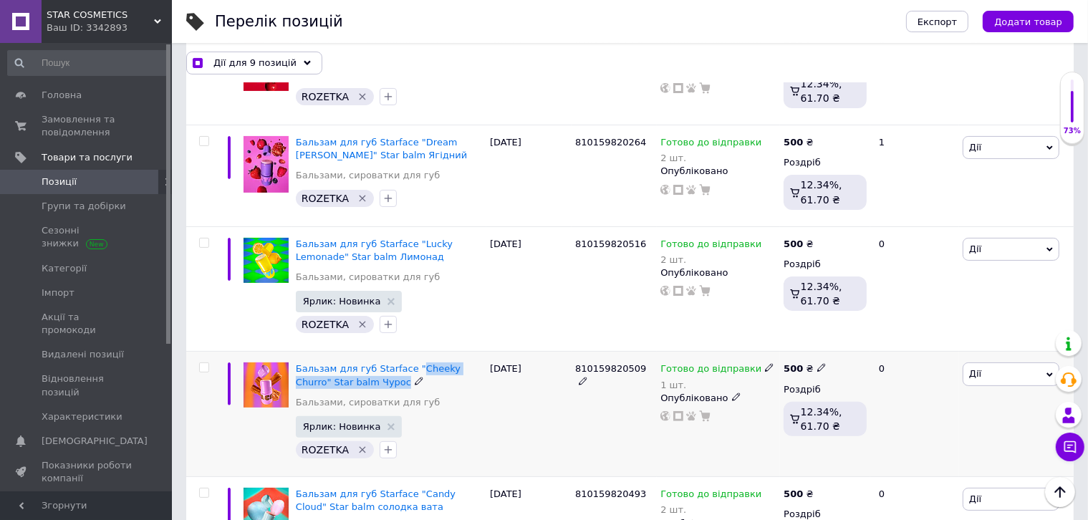
scroll to position [285, 0]
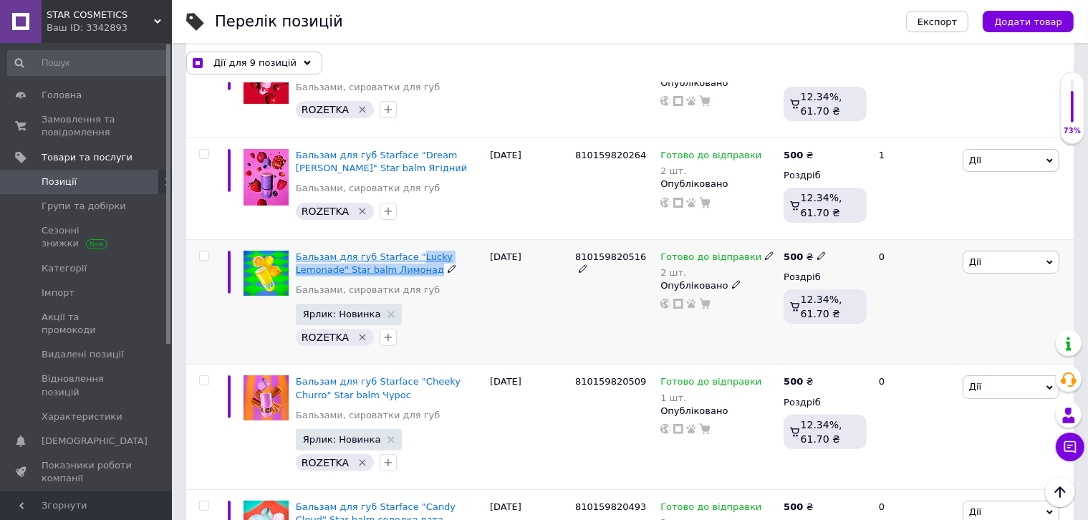
drag, startPoint x: 401, startPoint y: 266, endPoint x: 402, endPoint y: 254, distance: 11.5
click at [402, 254] on div "Бальзам для губ Starface "Lucky Lemonade" Star balm Лимонад" at bounding box center [389, 264] width 187 height 26
copy div "Lucky Lemonade" Star balm Лимонад"
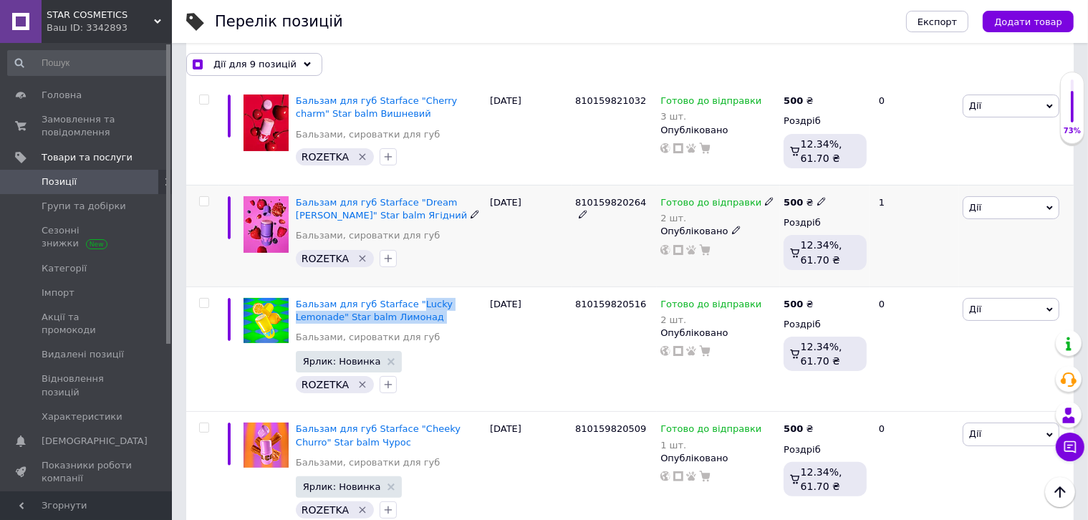
scroll to position [213, 0]
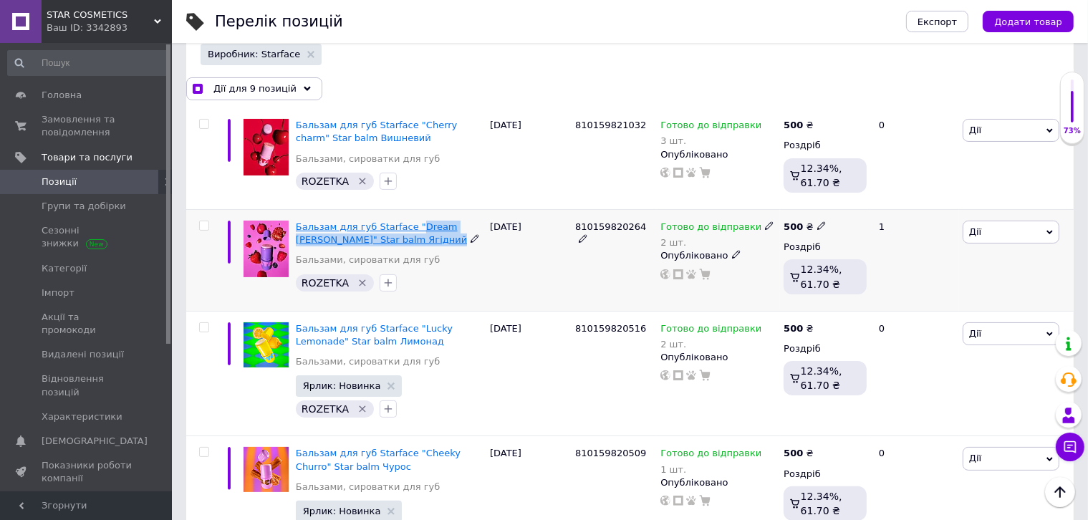
drag, startPoint x: 415, startPoint y: 241, endPoint x: 404, endPoint y: 223, distance: 21.3
click at [404, 223] on div "Бальзам для губ Starface "Dream [PERSON_NAME]" Star balm Ягідний" at bounding box center [389, 234] width 187 height 26
copy div "Dream [PERSON_NAME]" Star balm Ягідний"
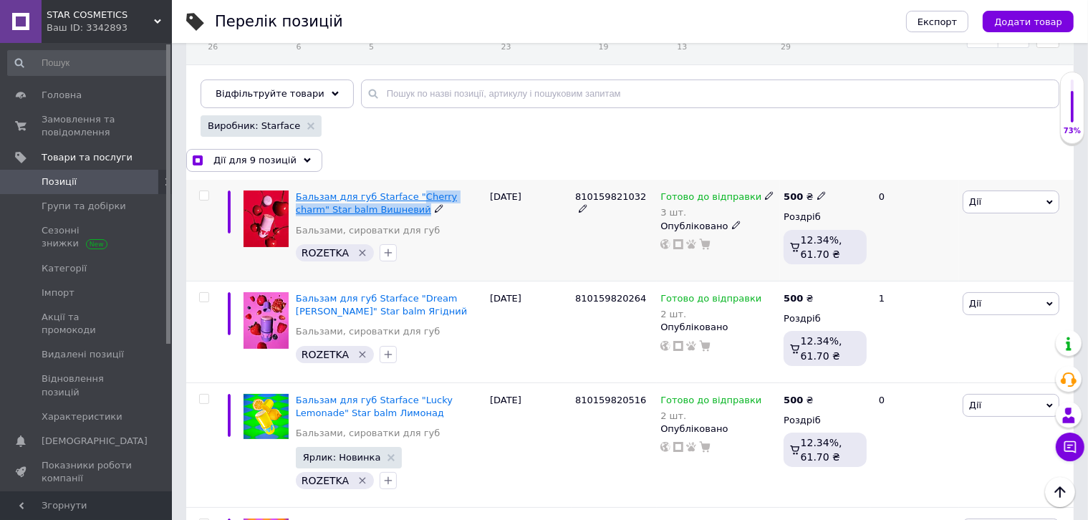
drag, startPoint x: 421, startPoint y: 212, endPoint x: 405, endPoint y: 193, distance: 24.4
click at [405, 193] on div "Бальзам для губ Starface "Сherry charm" Star balm Вишневий" at bounding box center [389, 203] width 187 height 26
checkbox input "true"
copy div "Сherry charm" Star [PERSON_NAME]"
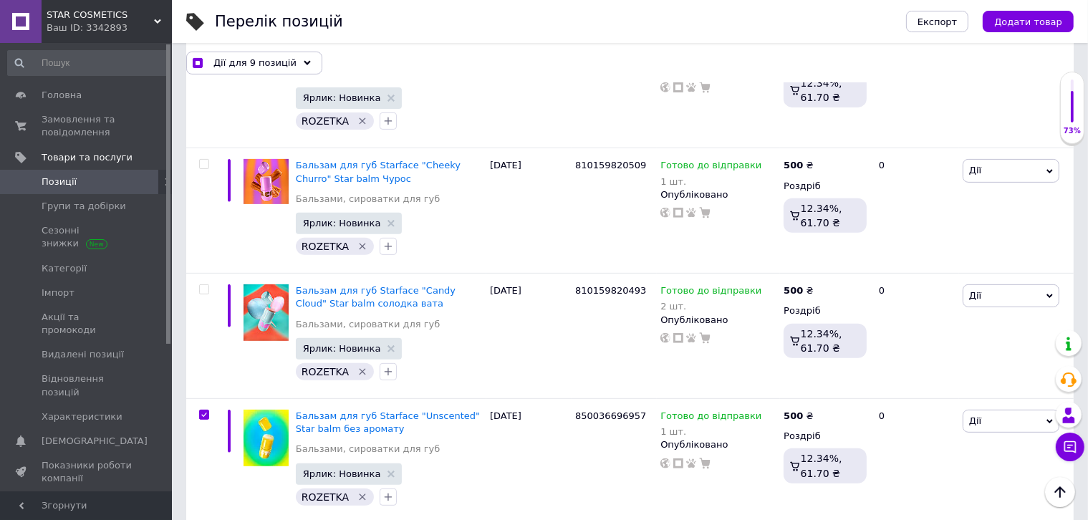
scroll to position [500, 0]
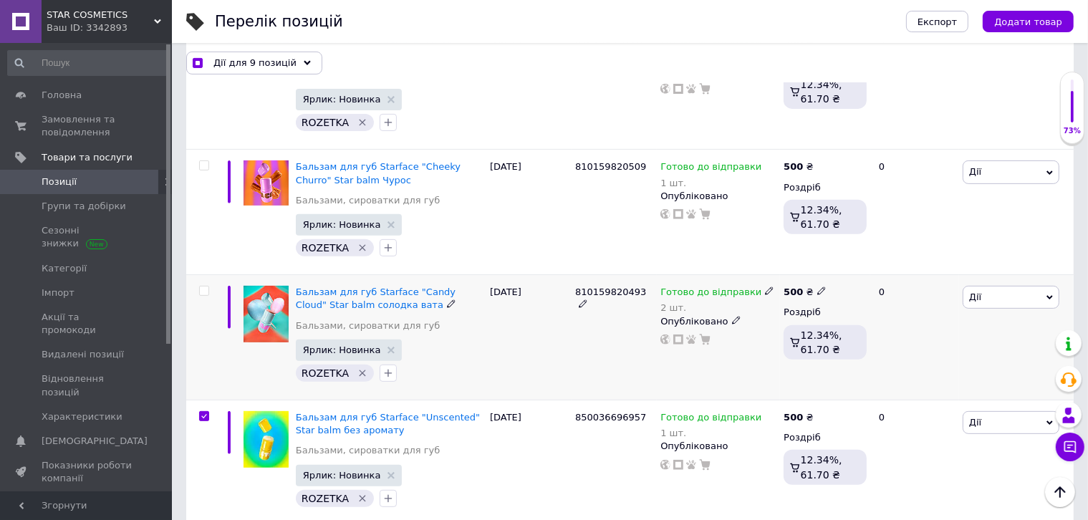
click at [203, 286] on input "checkbox" at bounding box center [203, 290] width 9 height 9
checkbox input "true"
click at [203, 163] on input "checkbox" at bounding box center [203, 165] width 9 height 9
checkbox input "true"
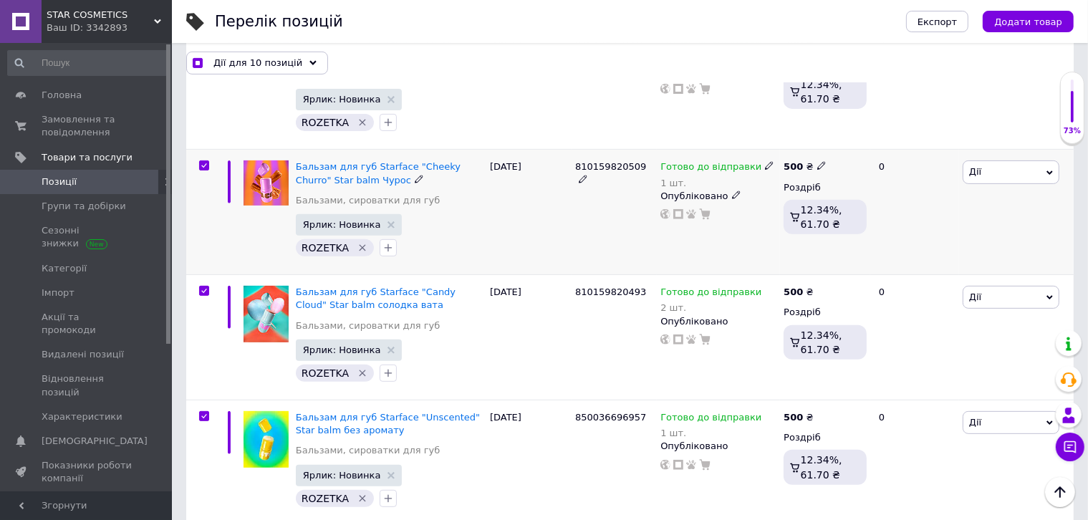
checkbox input "true"
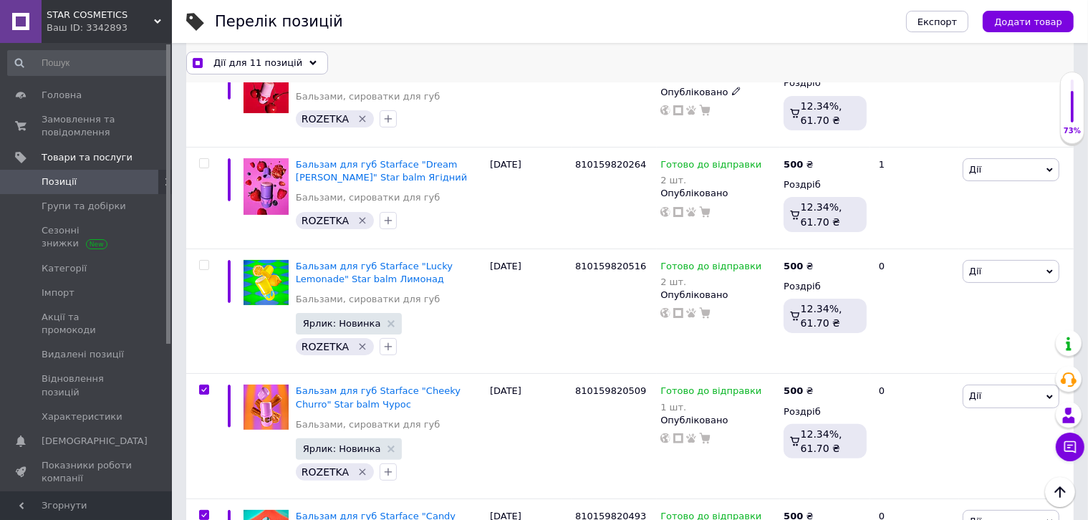
scroll to position [142, 0]
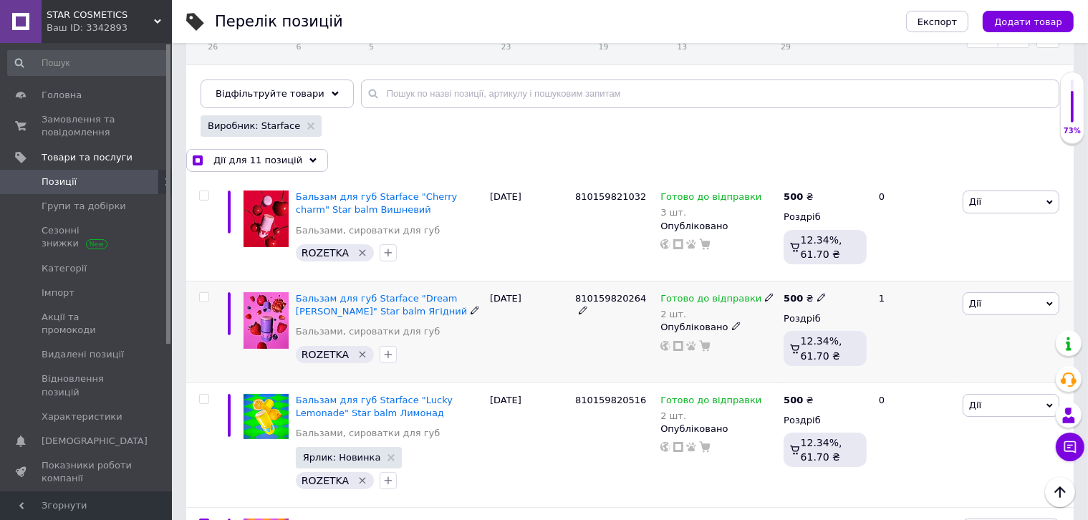
click at [204, 296] on input "checkbox" at bounding box center [203, 297] width 9 height 9
checkbox input "true"
click at [201, 195] on input "checkbox" at bounding box center [203, 195] width 9 height 9
checkbox input "true"
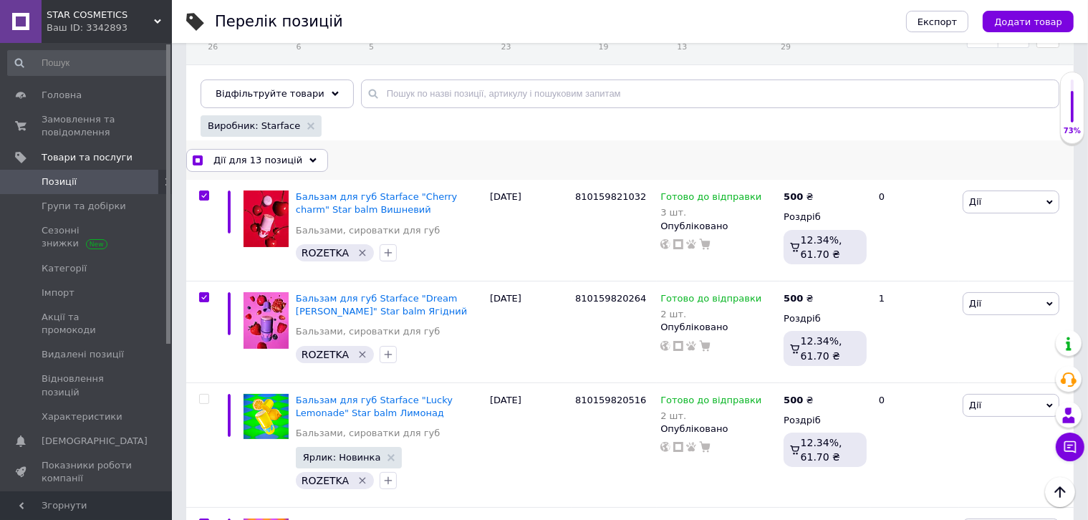
click at [272, 159] on span "Дії для 13 позицій" at bounding box center [257, 160] width 89 height 13
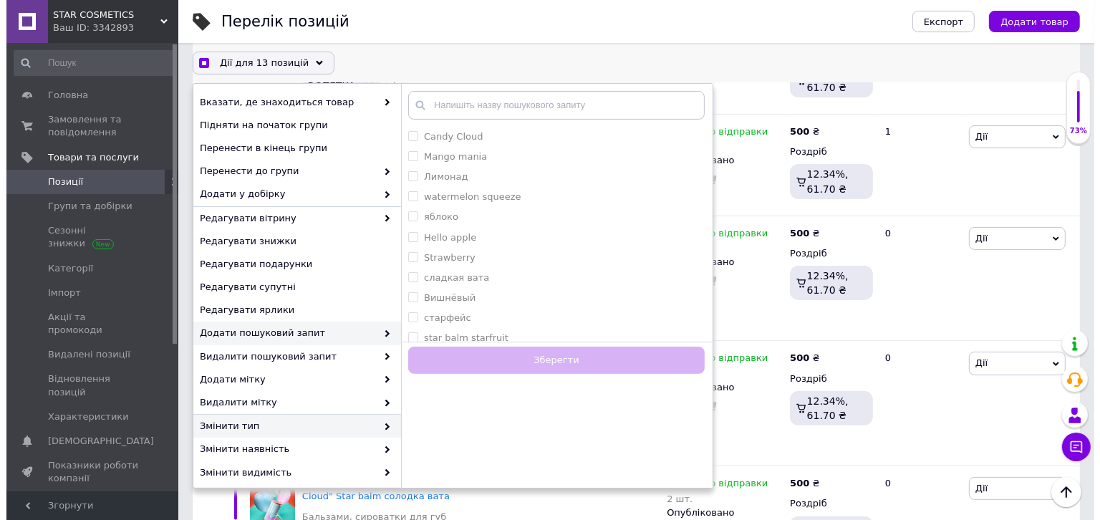
scroll to position [285, 0]
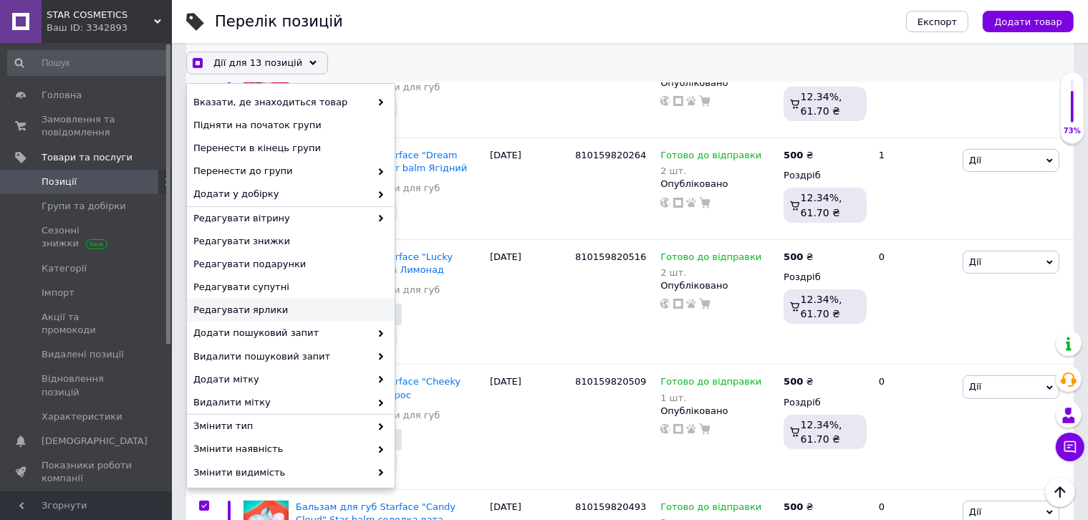
click at [292, 306] on span "Редагувати ярлики" at bounding box center [288, 310] width 191 height 13
checkbox input "true"
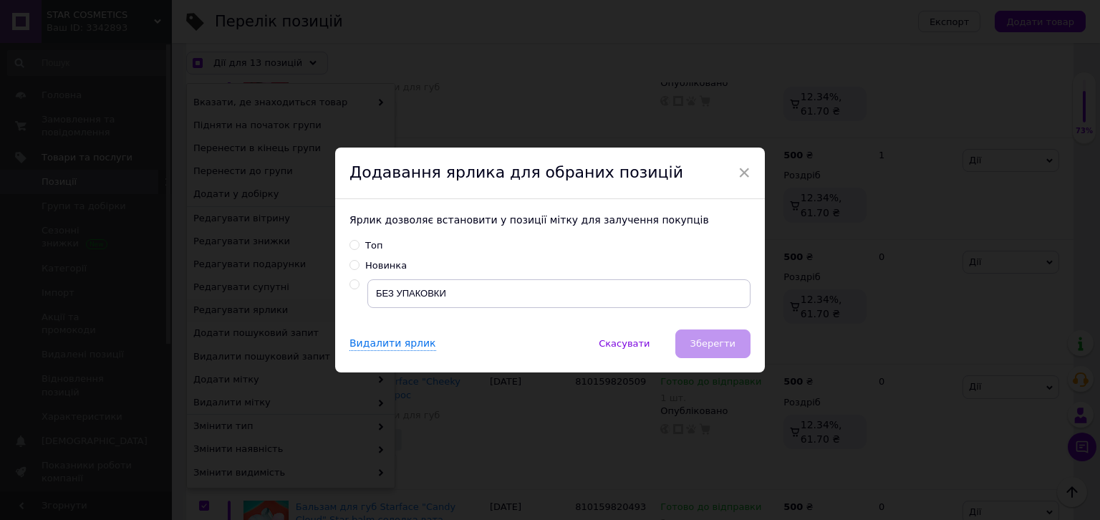
click at [373, 268] on div "Новинка" at bounding box center [386, 265] width 42 height 13
click at [359, 268] on input "Новинка" at bounding box center [353, 264] width 9 height 9
radio input "true"
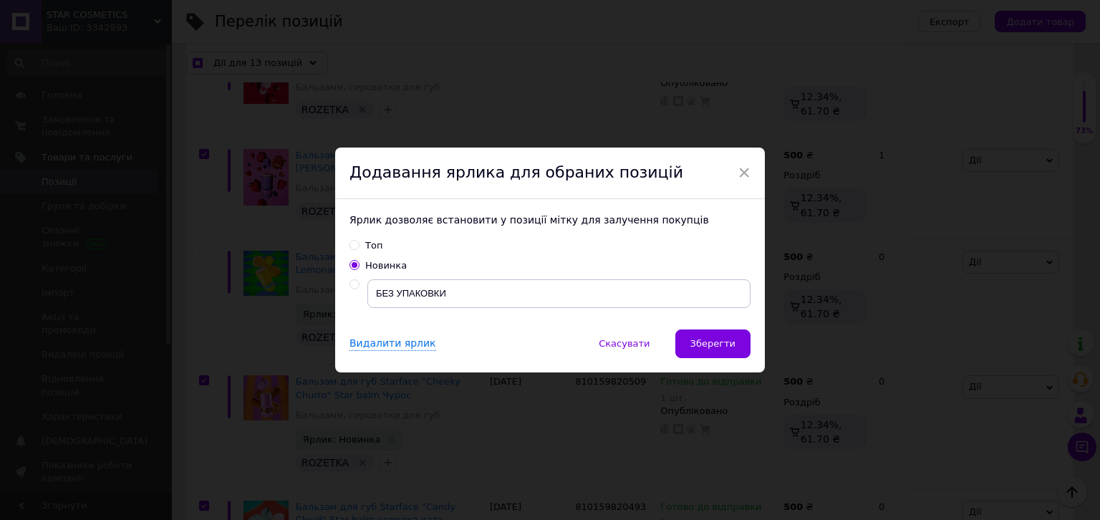
click at [713, 344] on span "Зберегти" at bounding box center [712, 343] width 45 height 11
checkbox input "true"
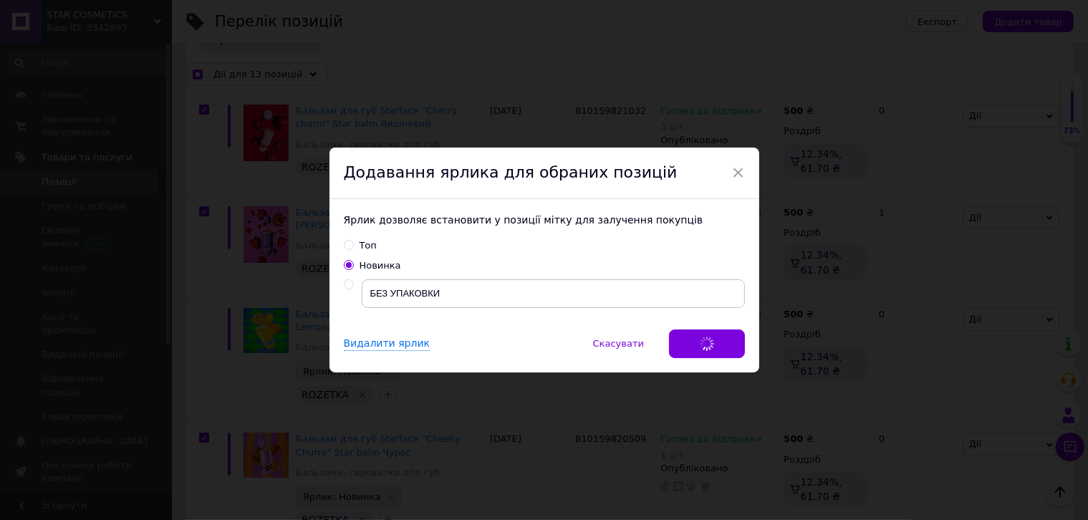
scroll to position [0, 1392]
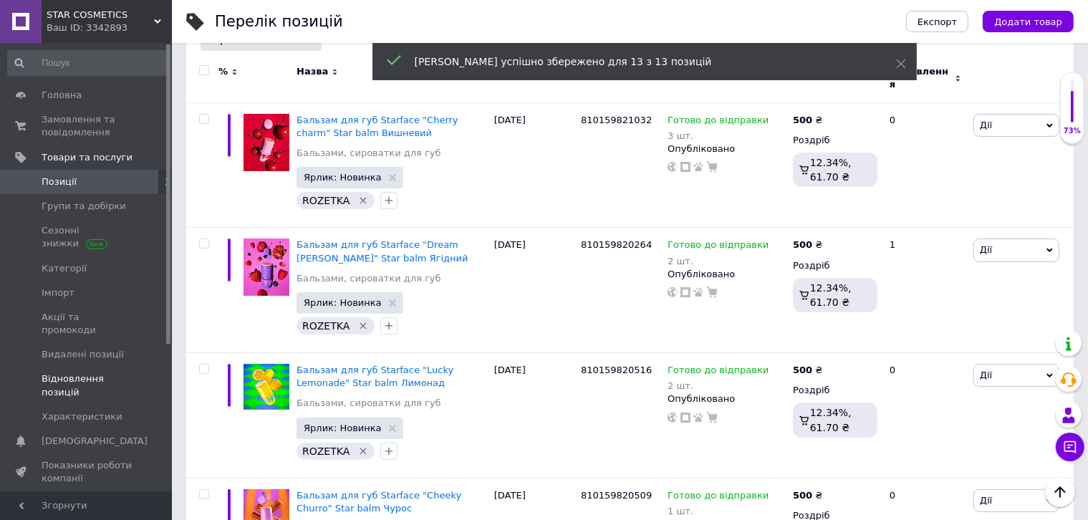
checkbox input "false"
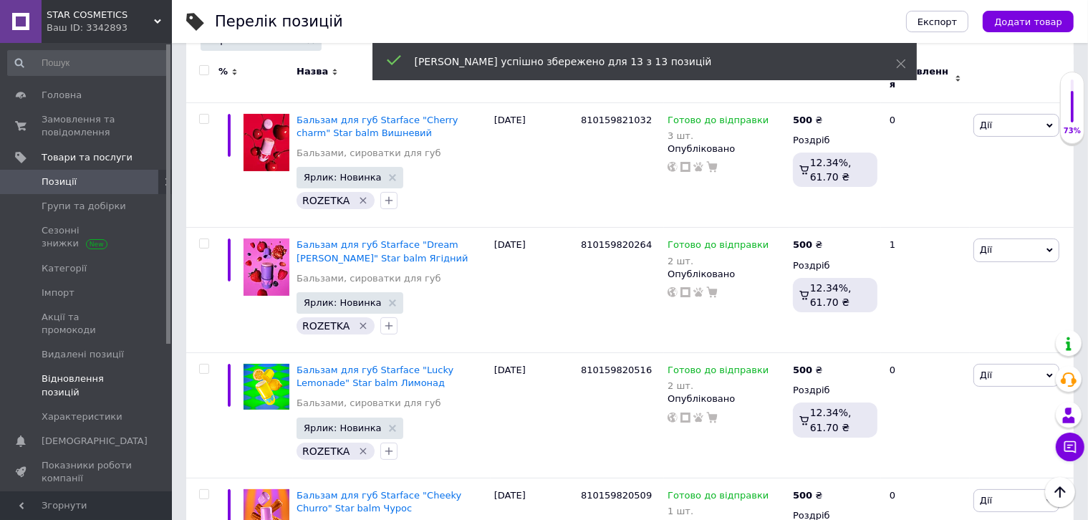
checkbox input "false"
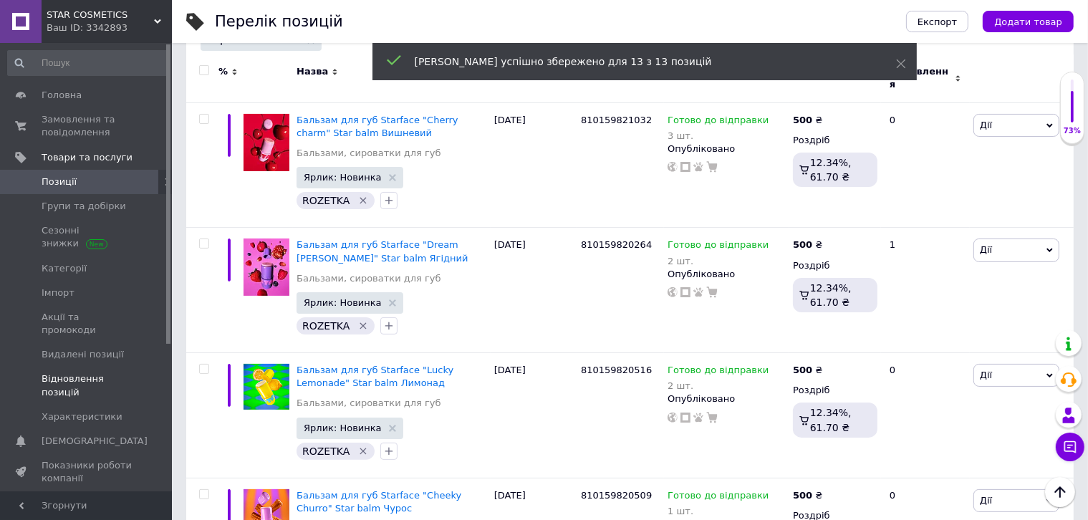
checkbox input "false"
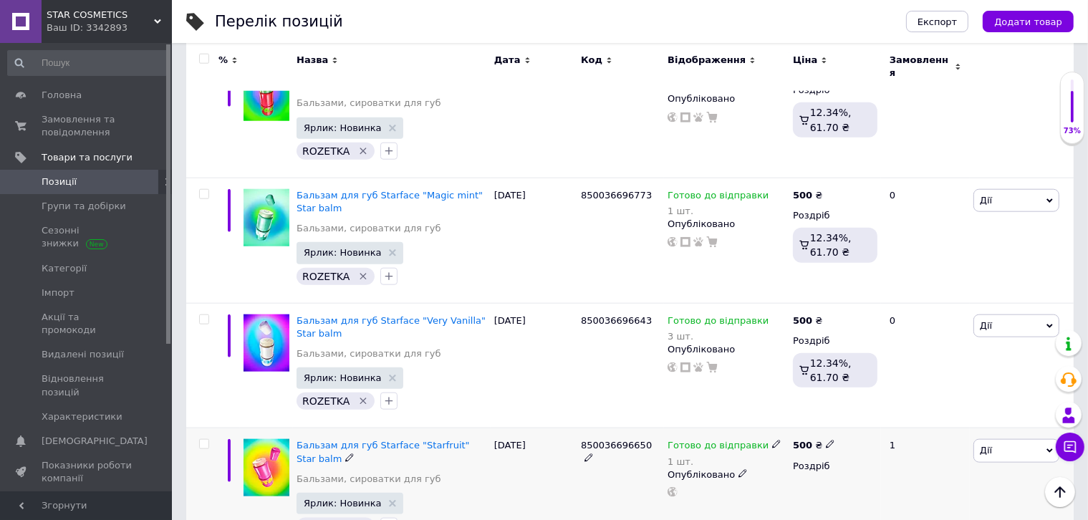
scroll to position [1532, 0]
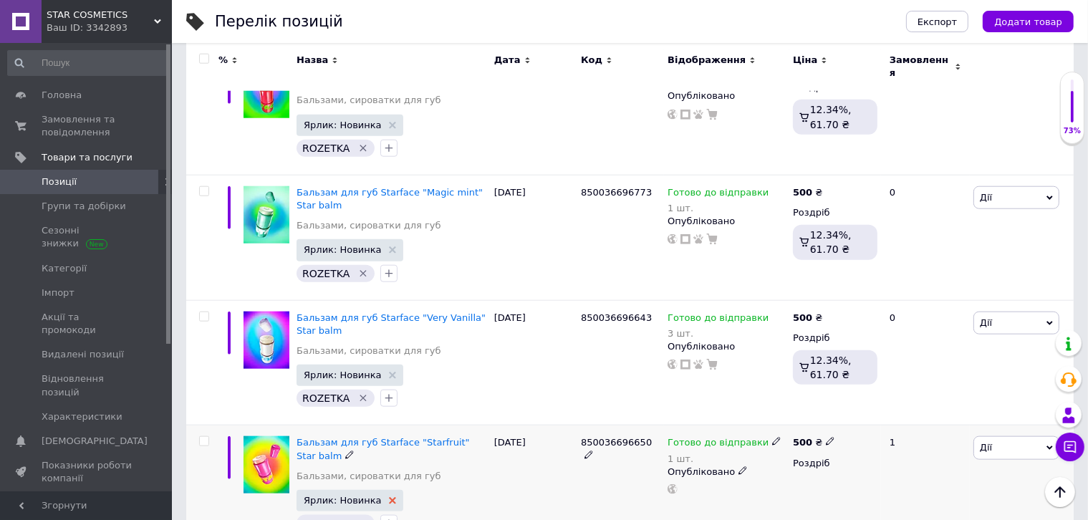
click at [389, 497] on use at bounding box center [392, 500] width 7 height 7
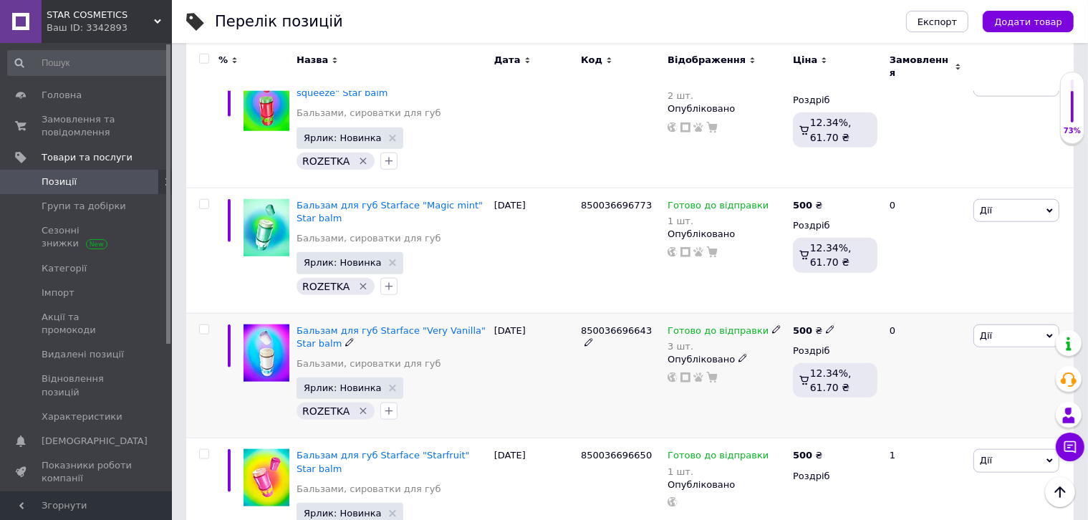
scroll to position [1495, 0]
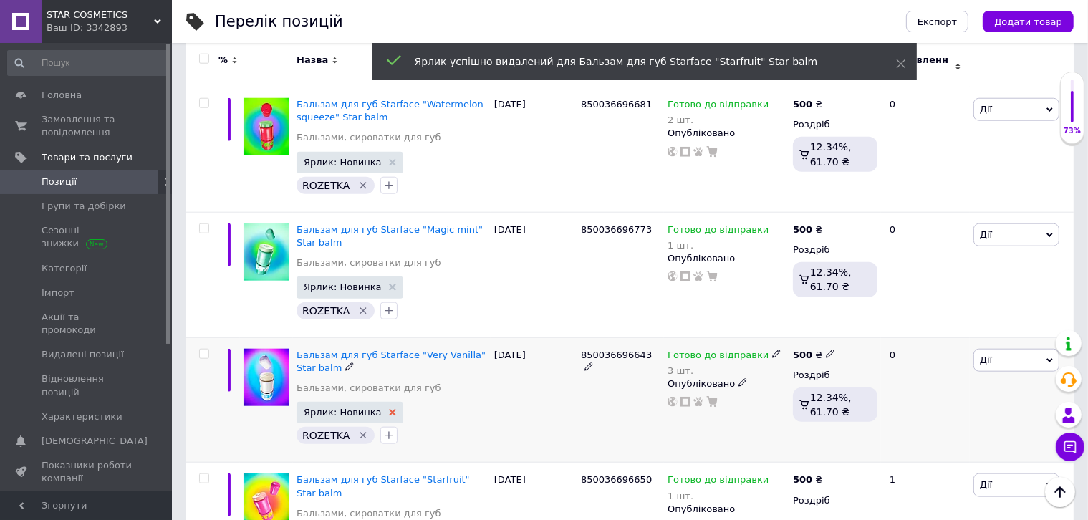
click at [389, 409] on icon at bounding box center [392, 412] width 7 height 7
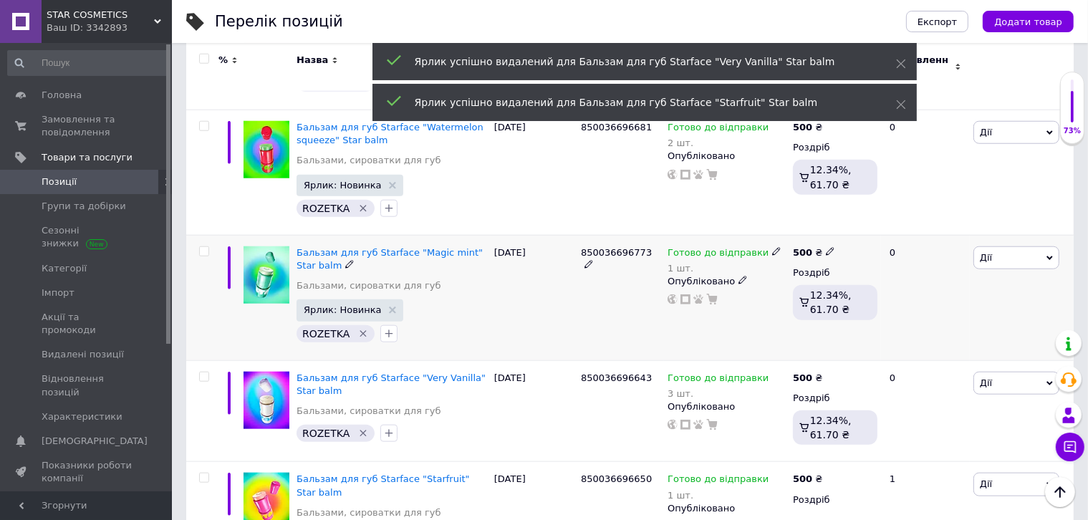
click at [382, 299] on span "Ярлик: Новинка" at bounding box center [349, 309] width 107 height 21
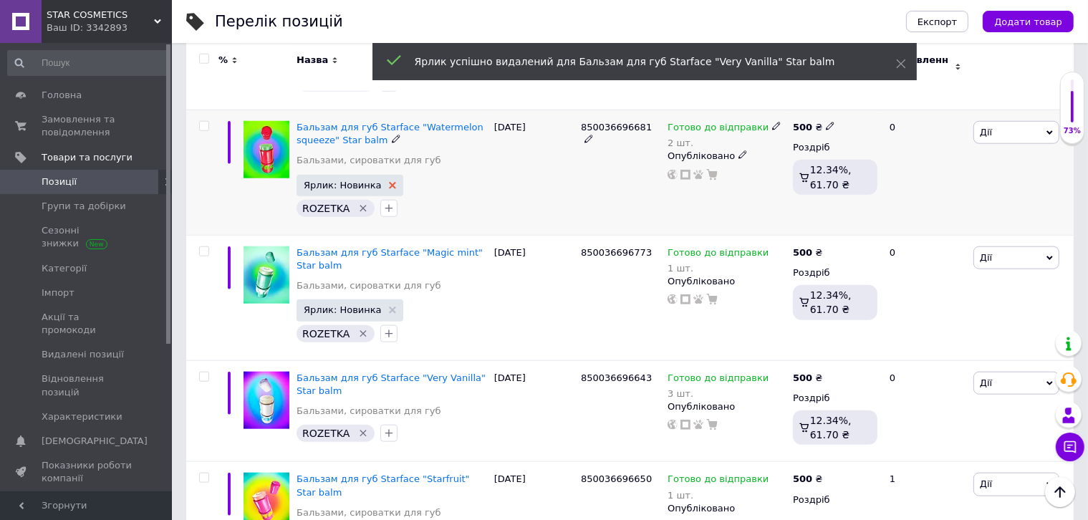
click at [389, 182] on use at bounding box center [392, 185] width 7 height 7
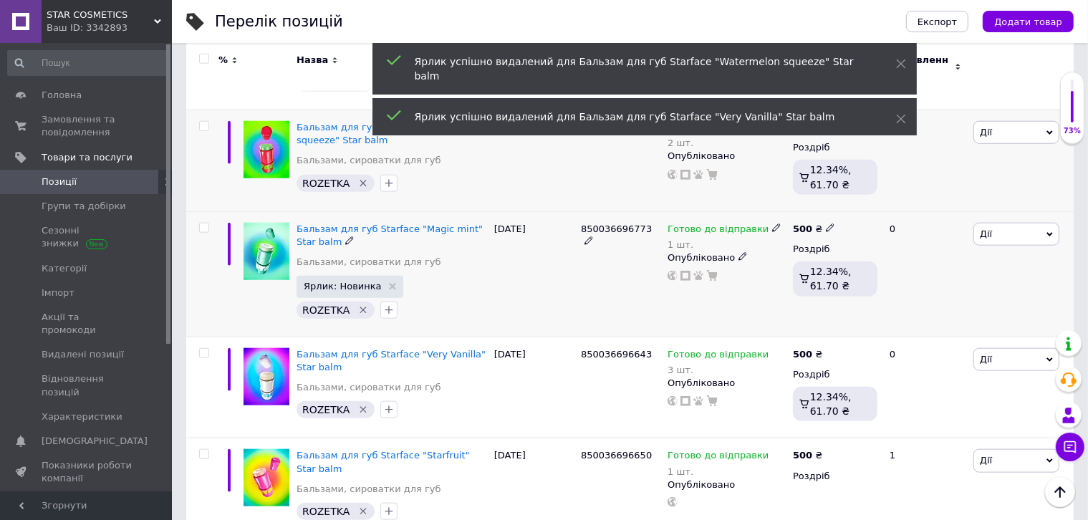
scroll to position [1449, 0]
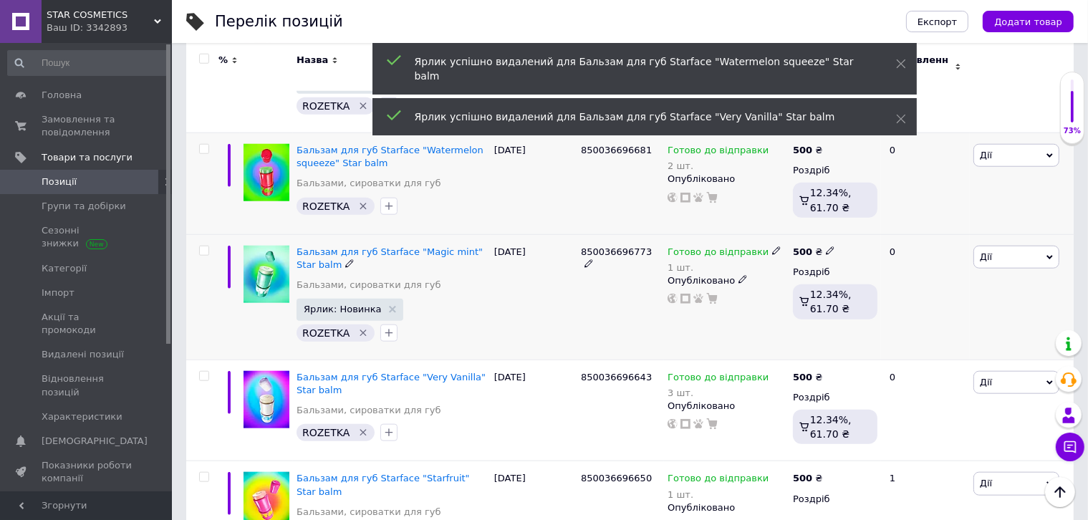
click at [389, 306] on icon at bounding box center [392, 309] width 7 height 7
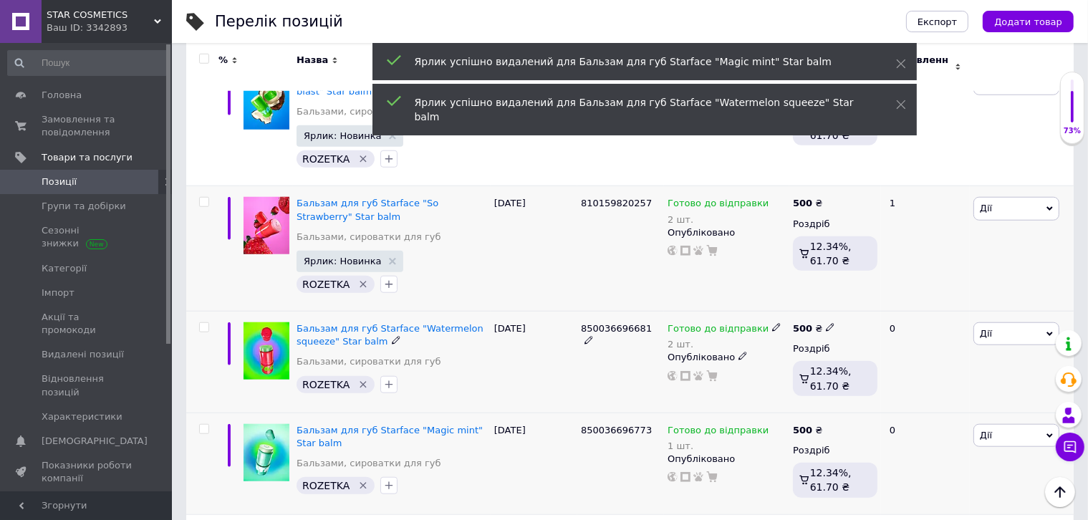
scroll to position [1211, 0]
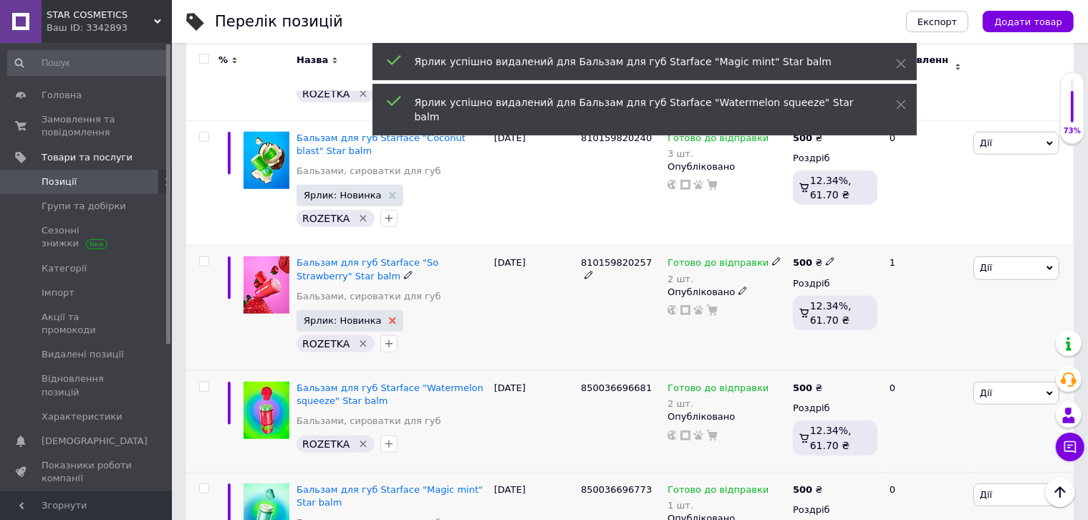
click at [389, 317] on icon at bounding box center [392, 320] width 7 height 7
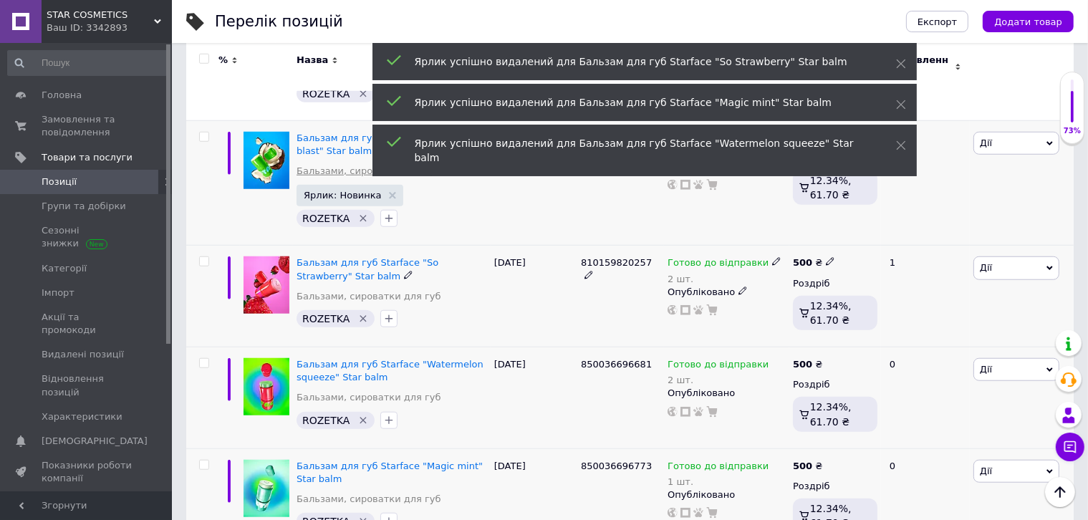
scroll to position [1068, 0]
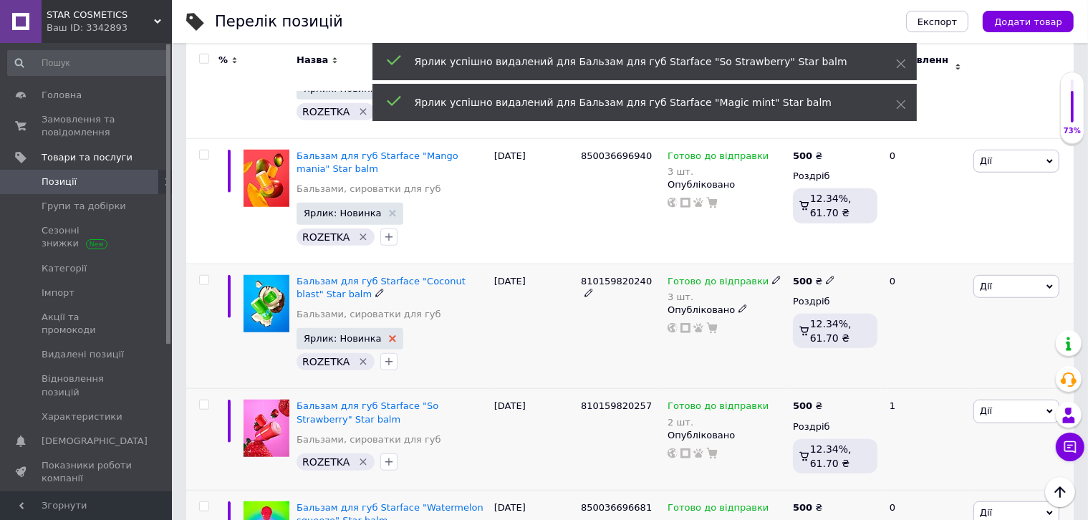
click at [389, 335] on use at bounding box center [392, 338] width 7 height 7
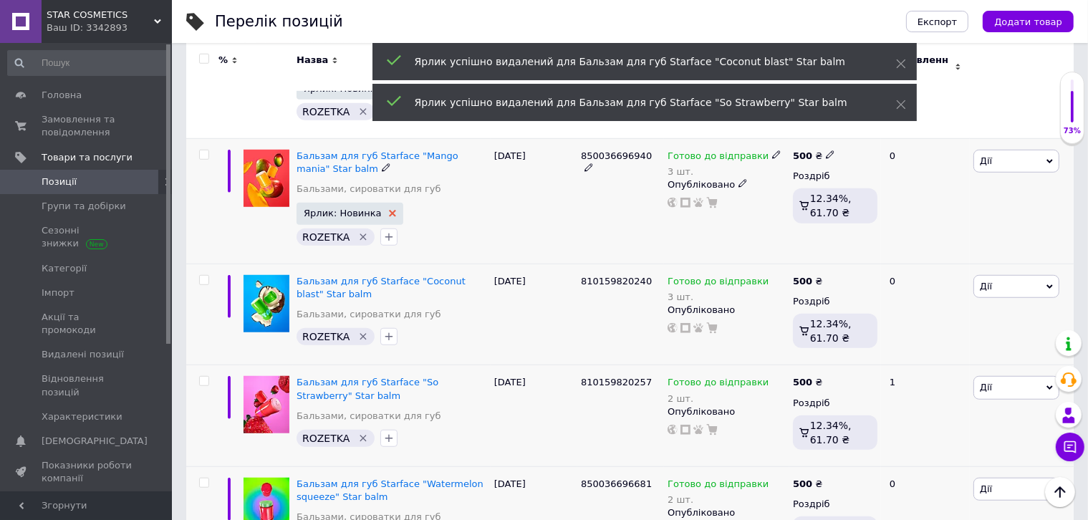
click at [389, 210] on use at bounding box center [392, 213] width 7 height 7
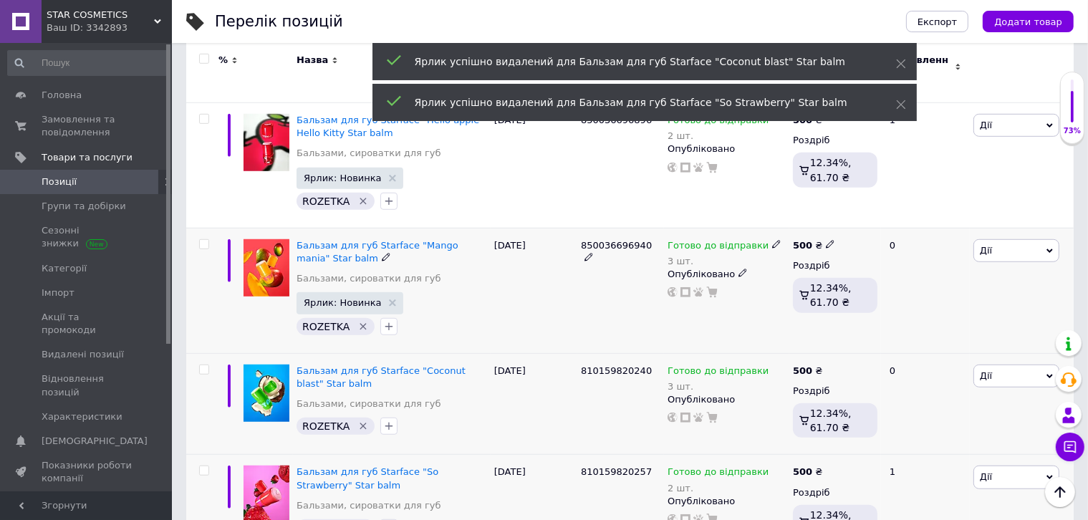
scroll to position [925, 0]
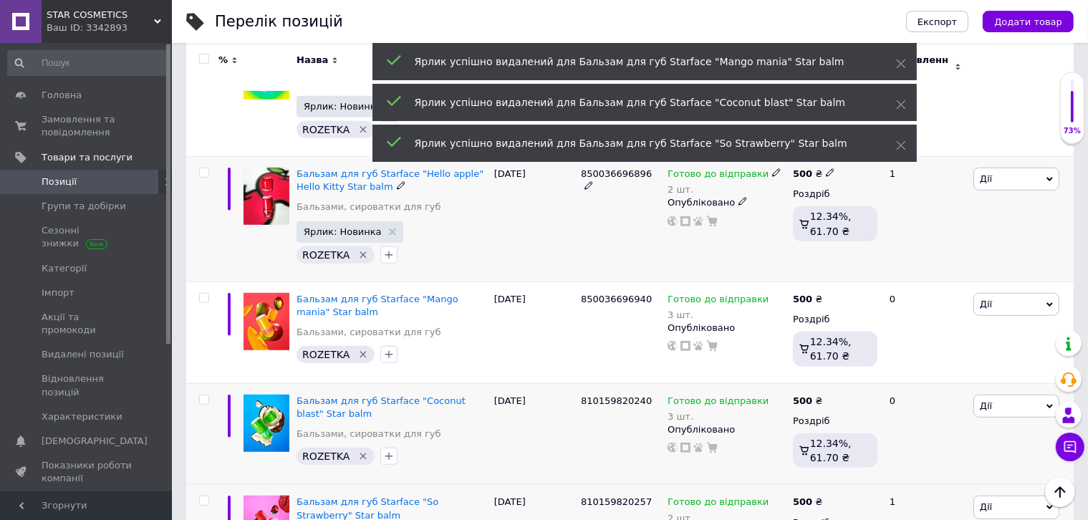
click at [382, 221] on span "Ярлик: Новинка" at bounding box center [349, 231] width 107 height 21
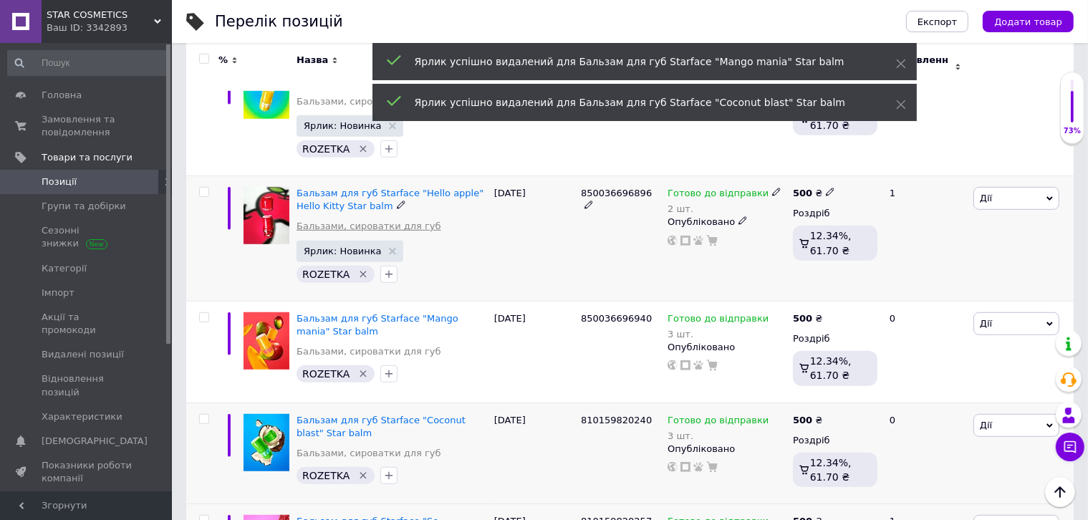
scroll to position [781, 0]
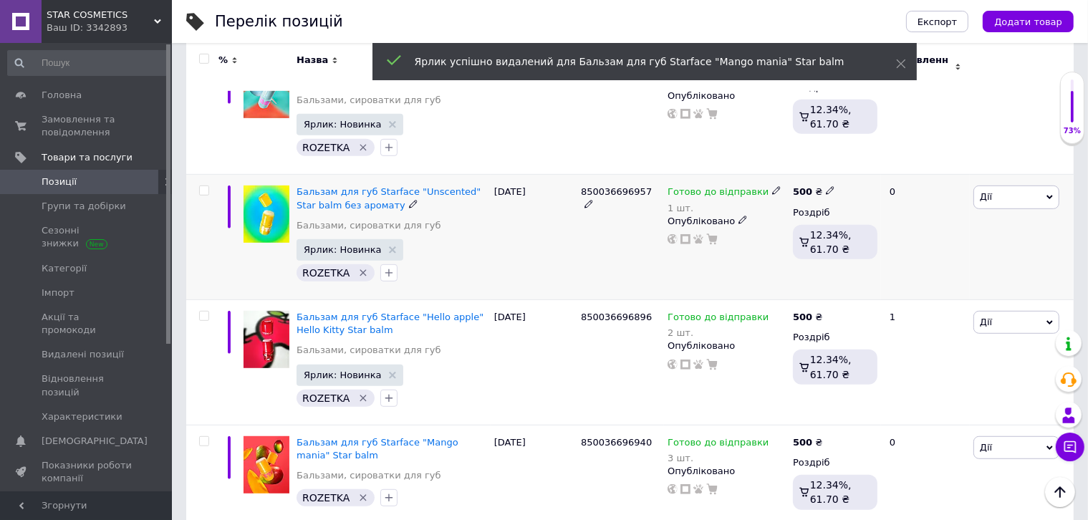
drag, startPoint x: 380, startPoint y: 220, endPoint x: 380, endPoint y: 231, distance: 11.5
click at [380, 239] on span "Ярлик: Новинка" at bounding box center [349, 249] width 107 height 21
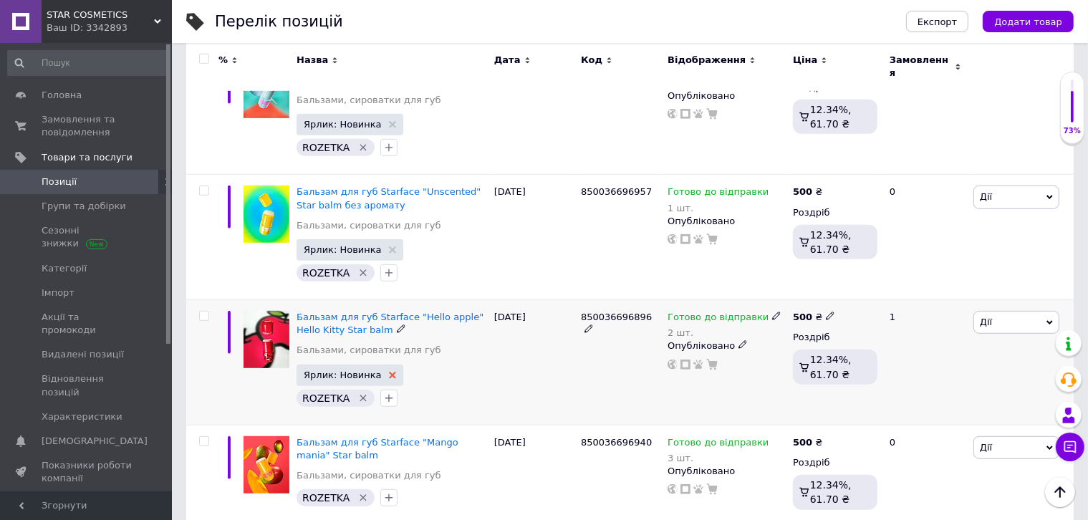
click at [389, 372] on icon at bounding box center [392, 375] width 7 height 7
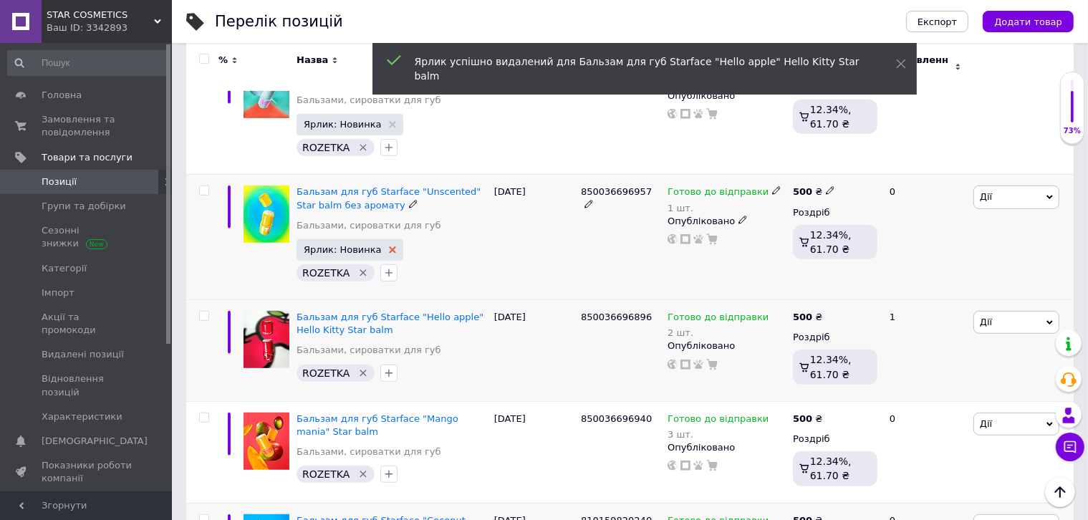
click at [389, 246] on icon at bounding box center [392, 249] width 7 height 7
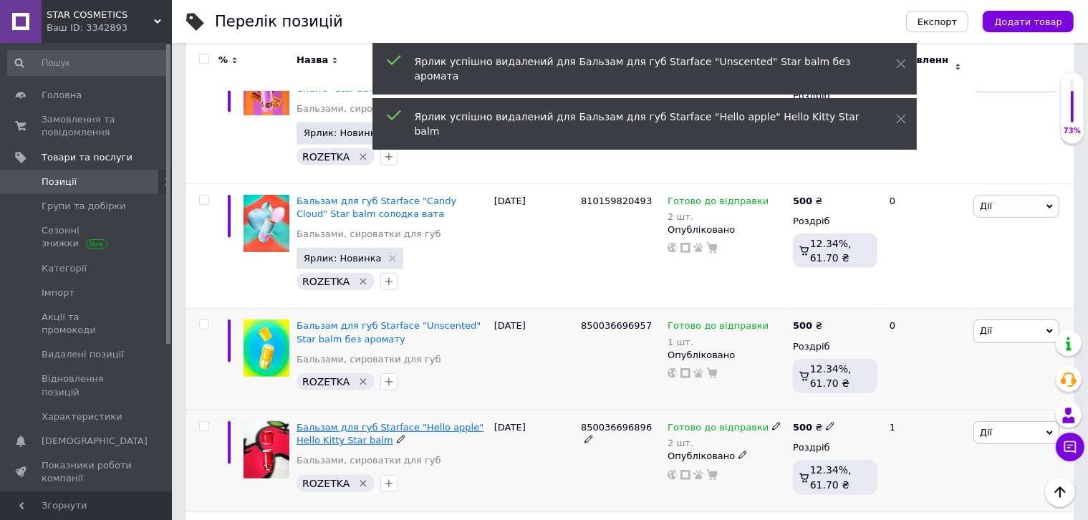
scroll to position [638, 0]
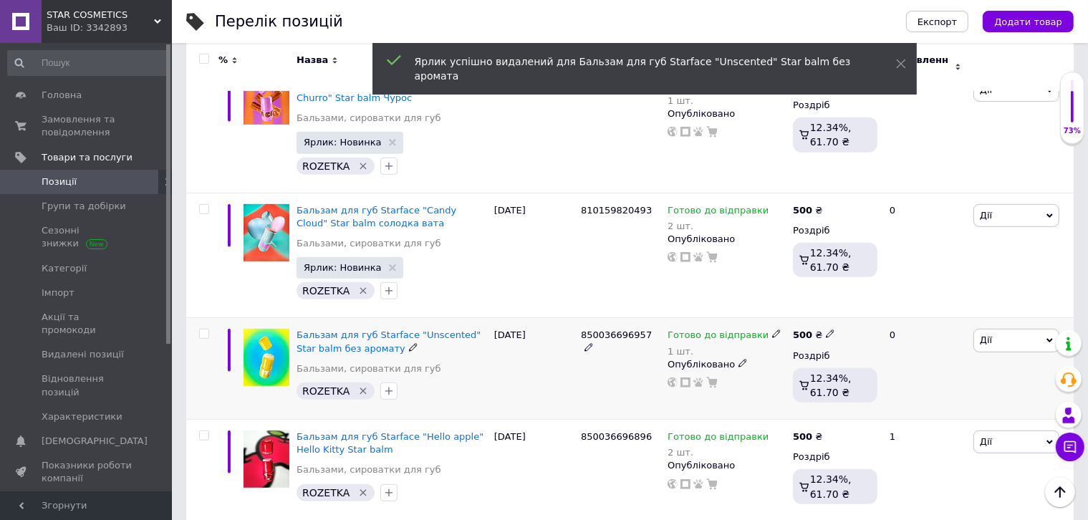
click at [206, 329] on input "checkbox" at bounding box center [203, 333] width 9 height 9
checkbox input "true"
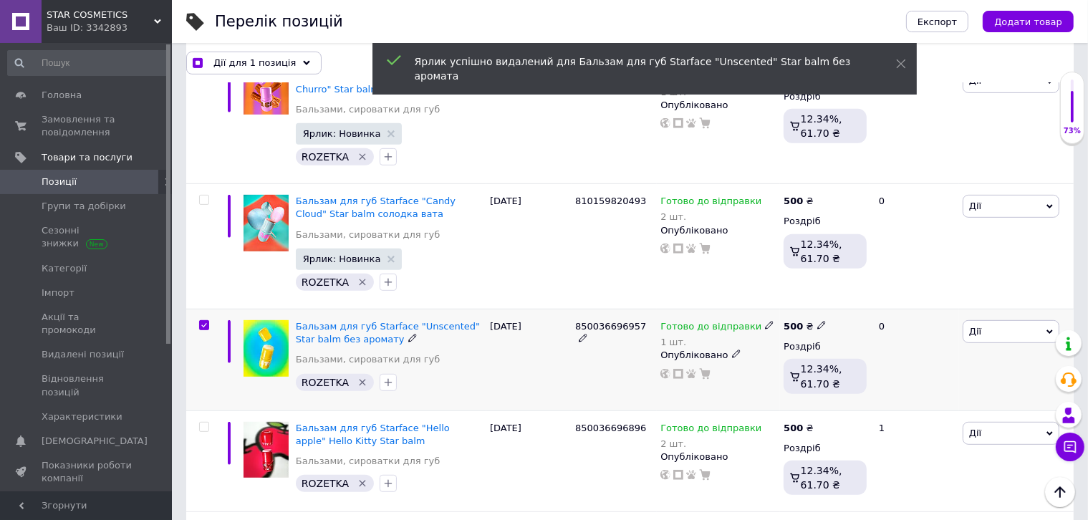
scroll to position [637, 0]
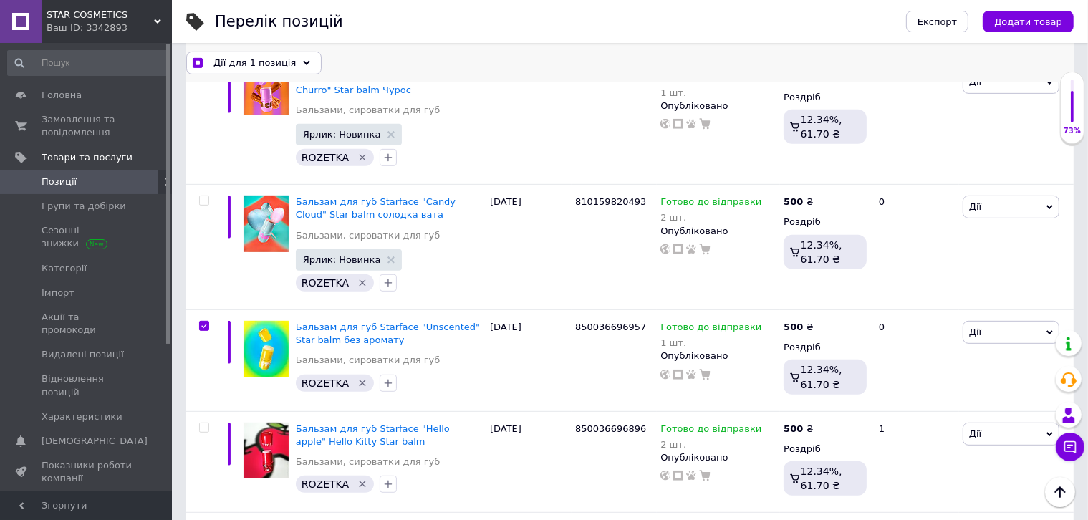
drag, startPoint x: 252, startPoint y: 62, endPoint x: 259, endPoint y: 69, distance: 9.6
click at [253, 64] on span "Дії для 1 позиція" at bounding box center [254, 62] width 82 height 13
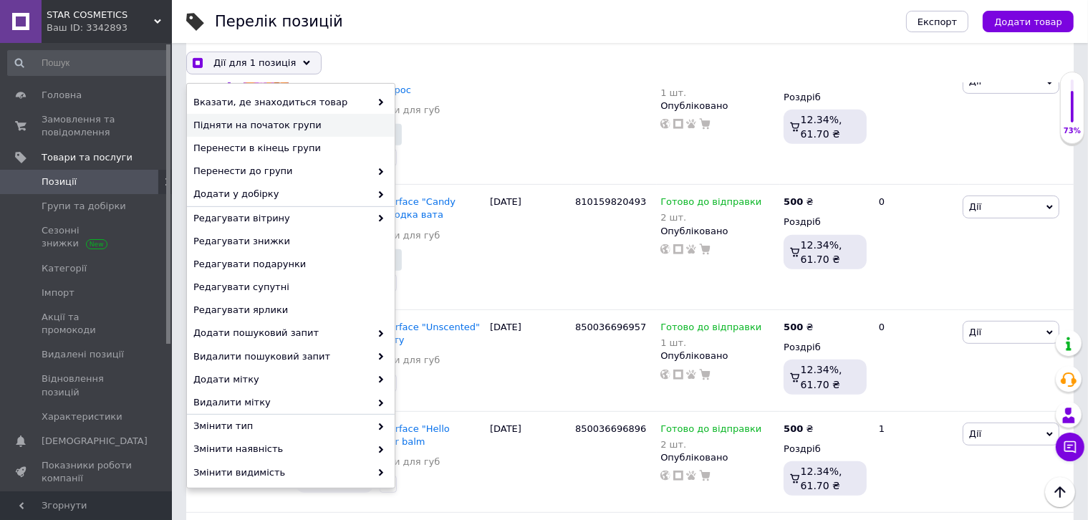
click at [578, 32] on div "Перелік позицій" at bounding box center [546, 21] width 662 height 43
checkbox input "true"
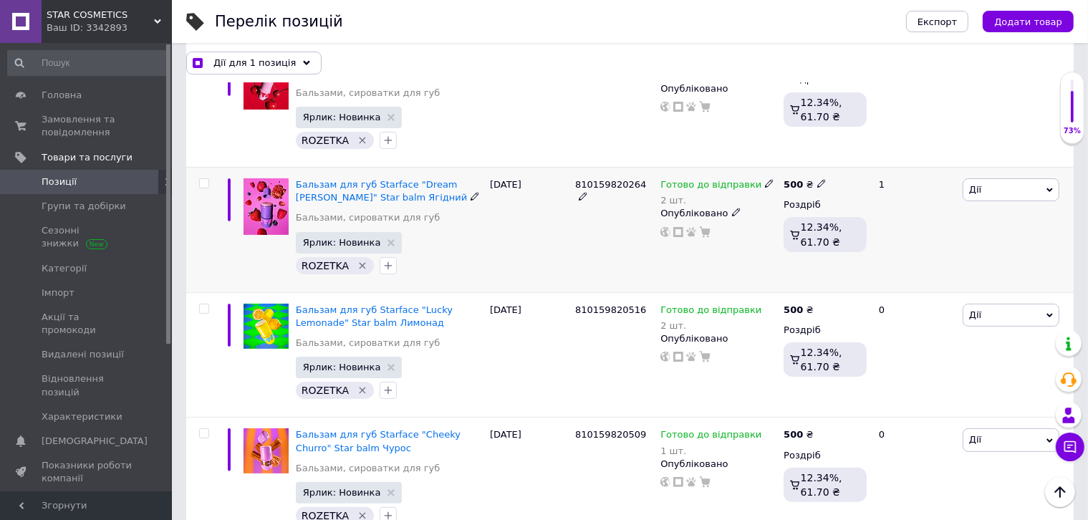
scroll to position [0, 0]
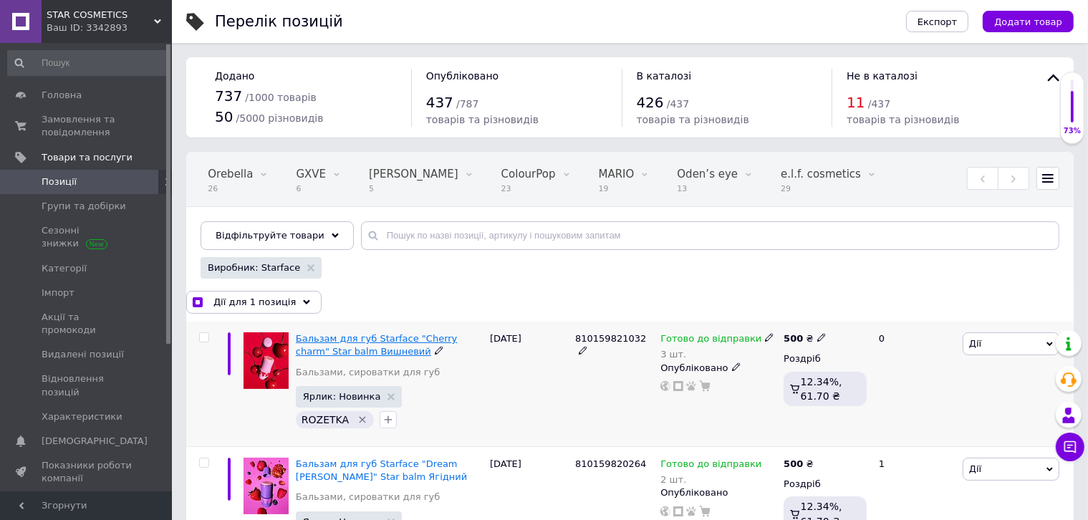
click at [398, 337] on span "Бальзам для губ Starface "Сherry charm" Star balm Вишневий" at bounding box center [377, 345] width 162 height 24
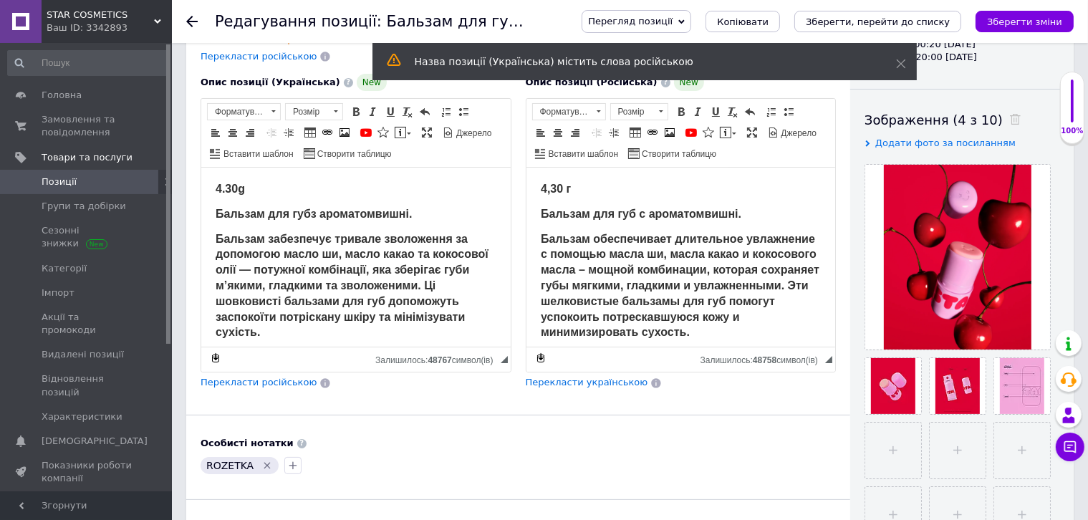
scroll to position [215, 0]
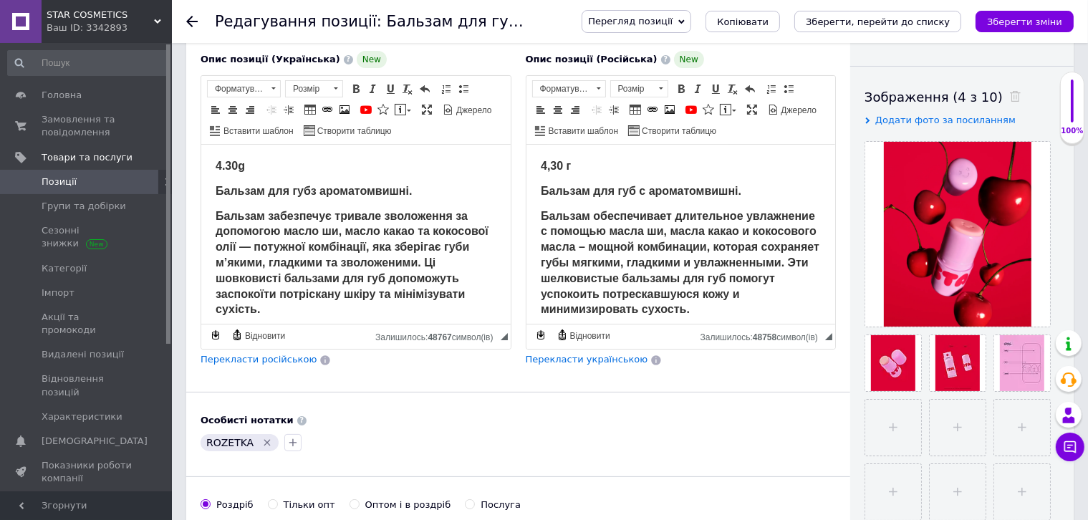
drag, startPoint x: 99, startPoint y: 173, endPoint x: 110, endPoint y: 39, distance: 135.1
click at [99, 173] on link "Позиції" at bounding box center [88, 182] width 176 height 24
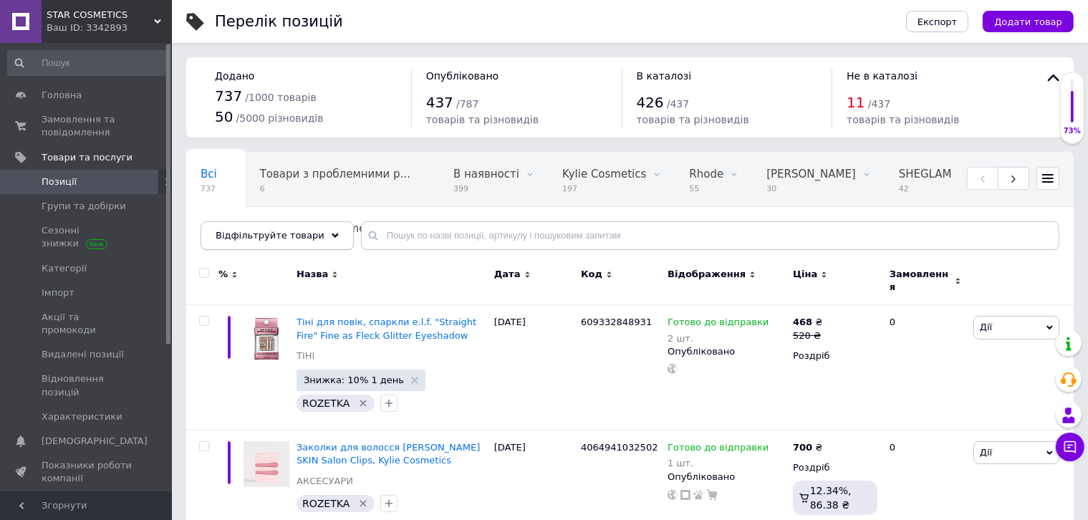
click at [246, 228] on div "Відфільтруйте товари" at bounding box center [277, 235] width 153 height 29
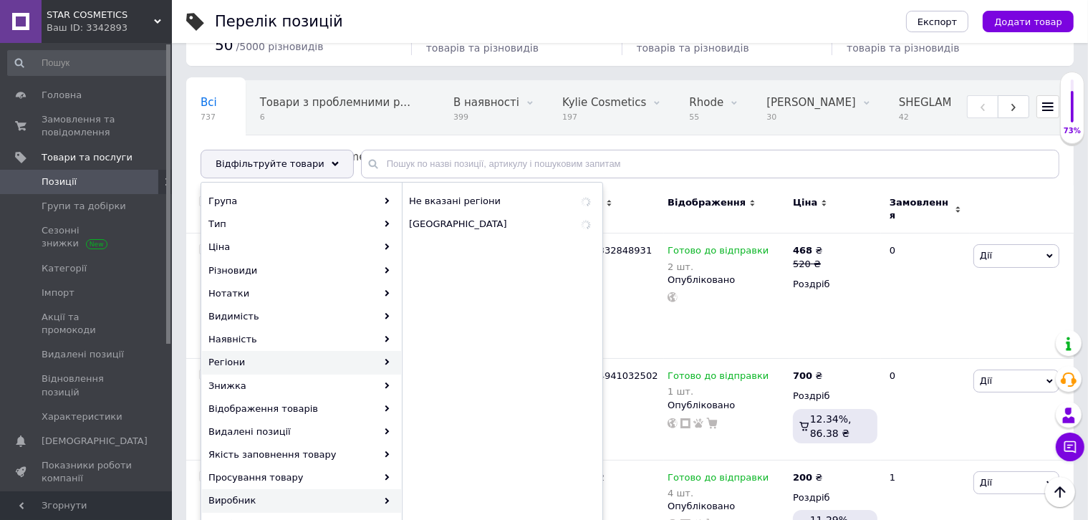
scroll to position [143, 0]
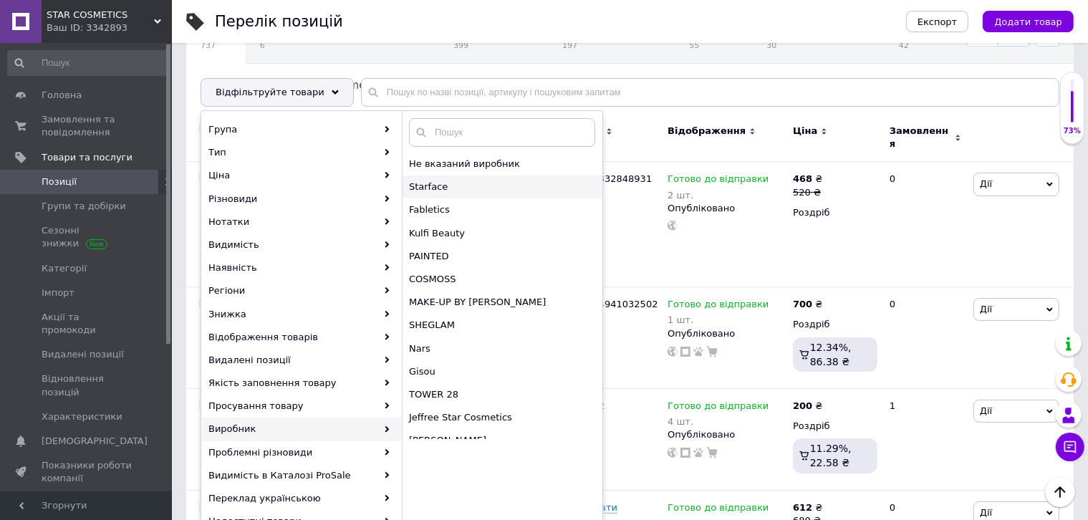
click at [518, 190] on span "Starface" at bounding box center [486, 186] width 154 height 13
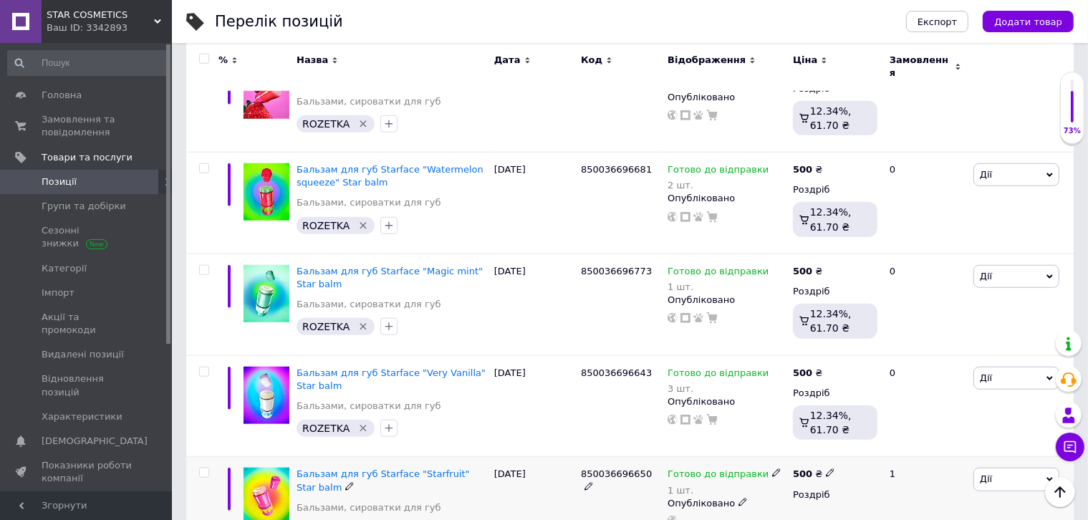
scroll to position [1323, 0]
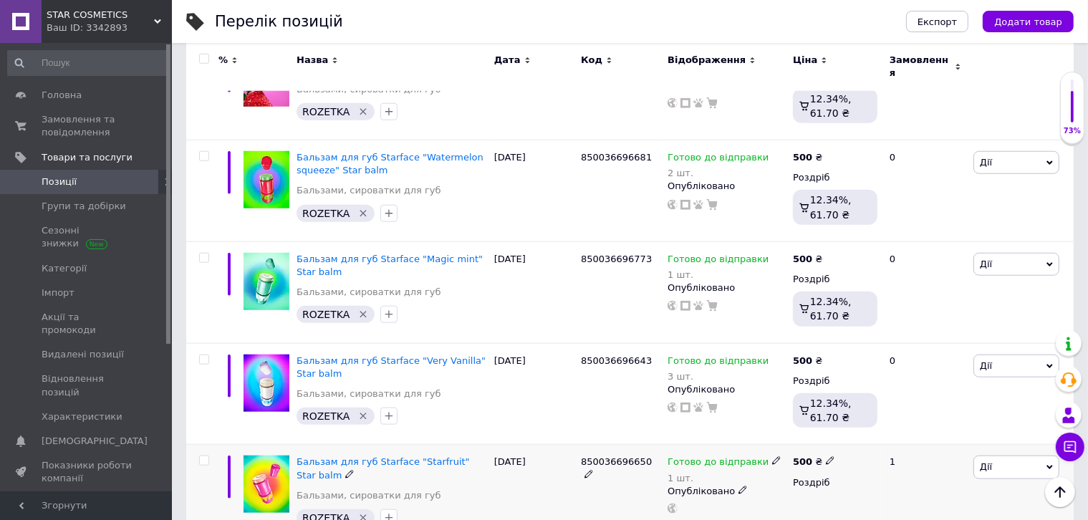
drag, startPoint x: 204, startPoint y: 422, endPoint x: 278, endPoint y: 470, distance: 88.4
click at [204, 456] on input "checkbox" at bounding box center [203, 460] width 9 height 9
checkbox input "true"
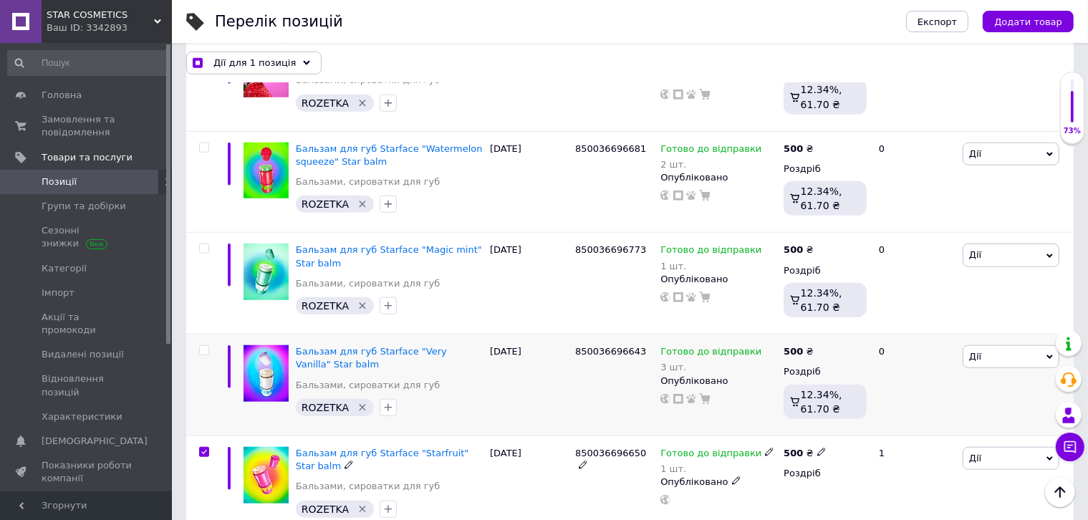
scroll to position [1310, 0]
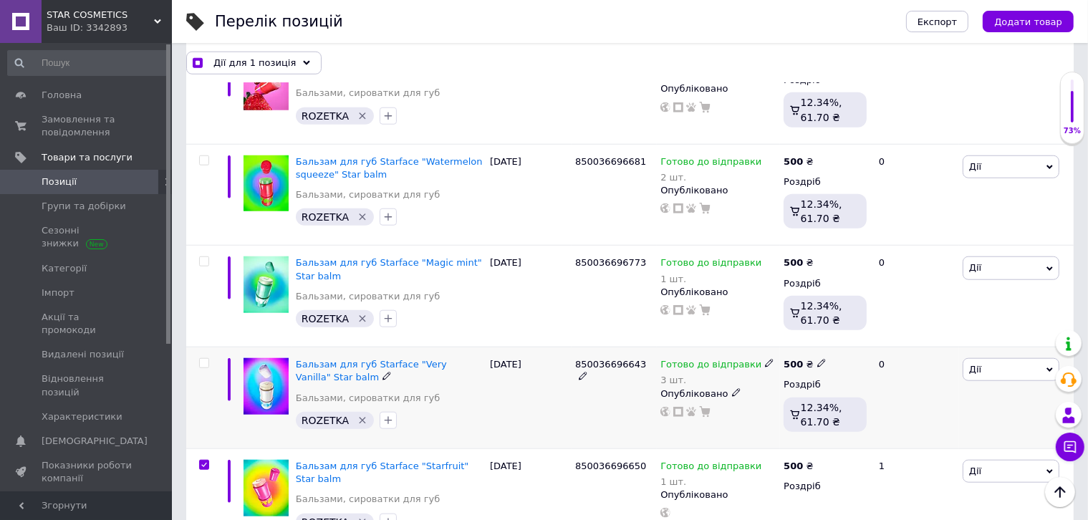
click at [200, 359] on input "checkbox" at bounding box center [203, 363] width 9 height 9
checkbox input "true"
click at [203, 257] on input "checkbox" at bounding box center [203, 261] width 9 height 9
checkbox input "true"
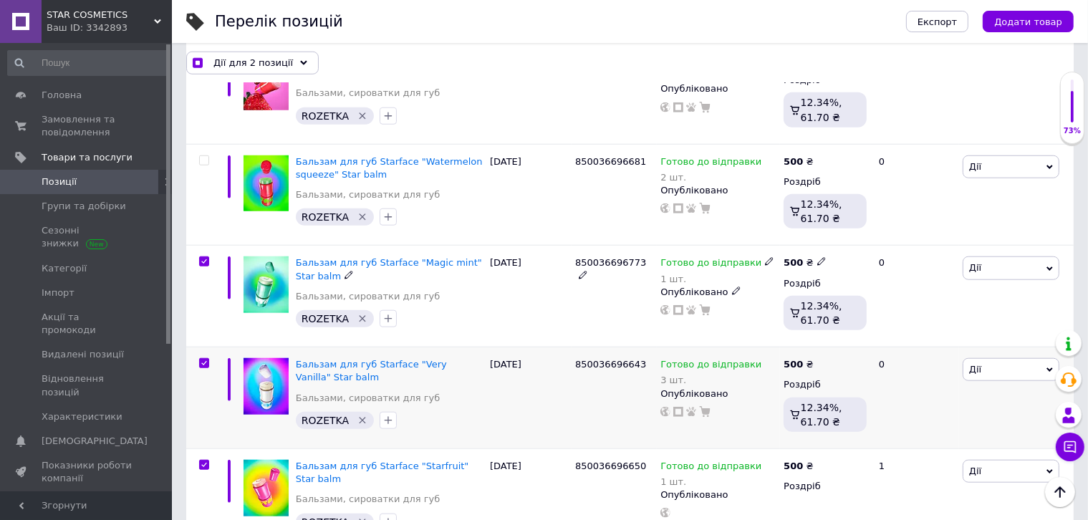
checkbox input "true"
click at [203, 156] on input "checkbox" at bounding box center [203, 160] width 9 height 9
checkbox input "true"
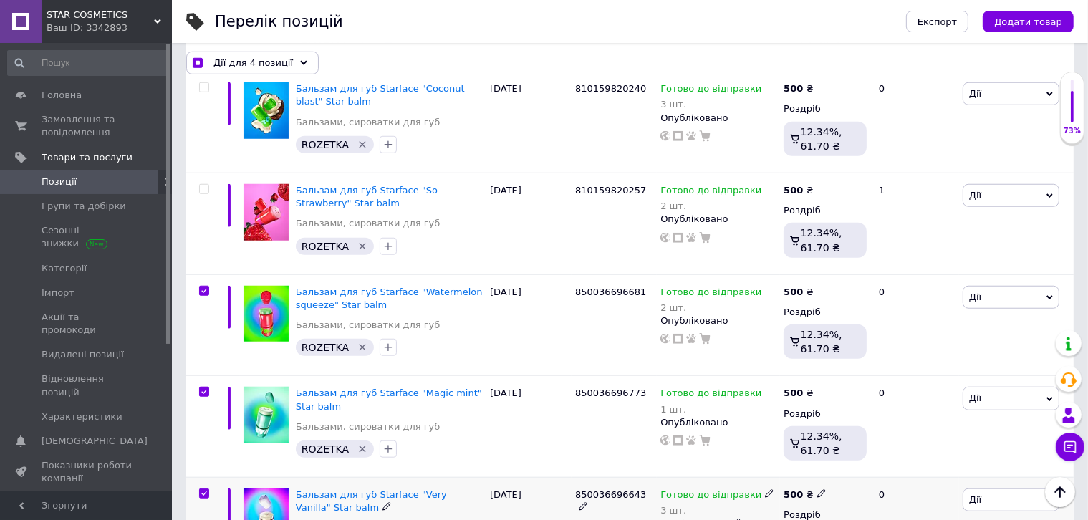
scroll to position [1109, 0]
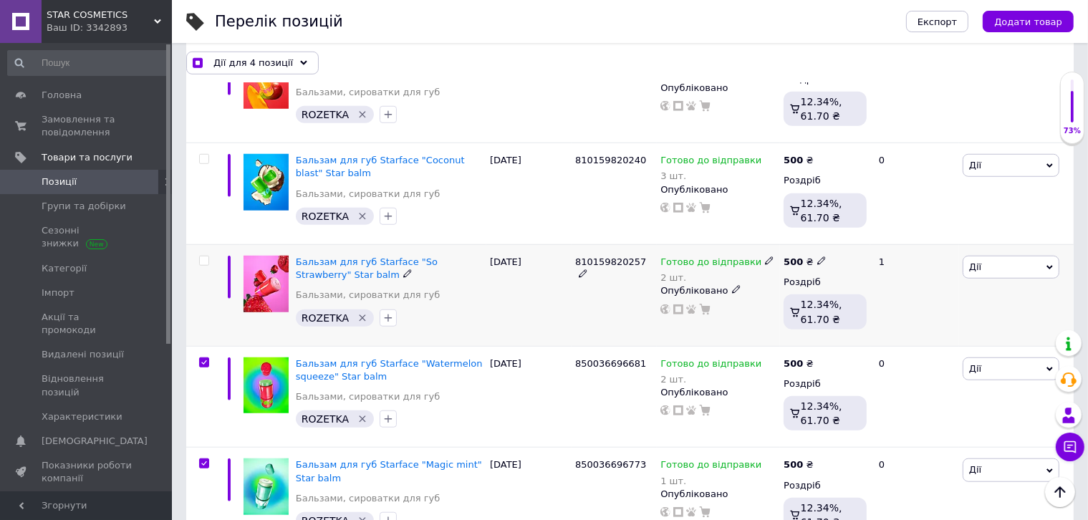
click at [200, 256] on input "checkbox" at bounding box center [203, 260] width 9 height 9
checkbox input "true"
drag, startPoint x: 203, startPoint y: 140, endPoint x: 210, endPoint y: 148, distance: 10.1
click at [203, 155] on input "checkbox" at bounding box center [203, 159] width 9 height 9
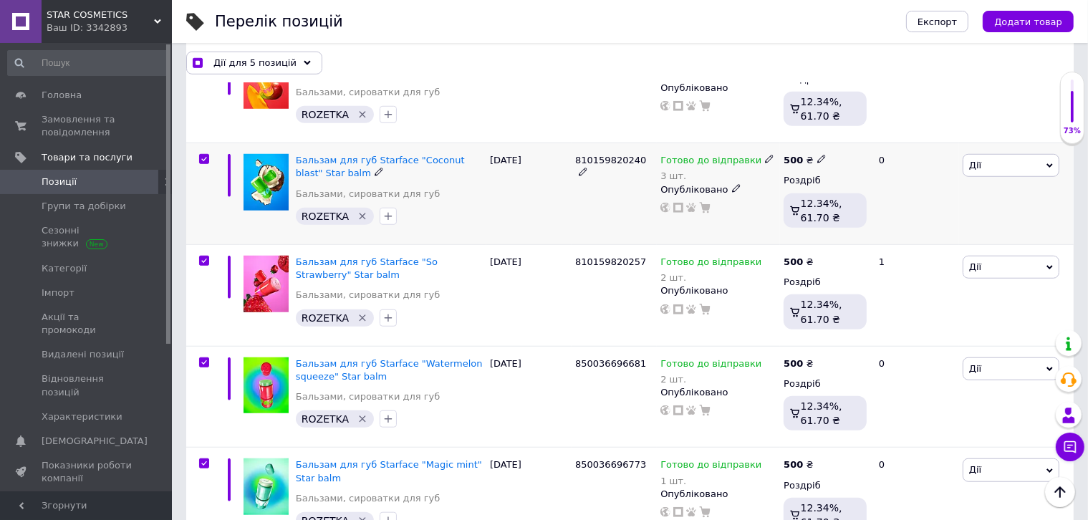
checkbox input "true"
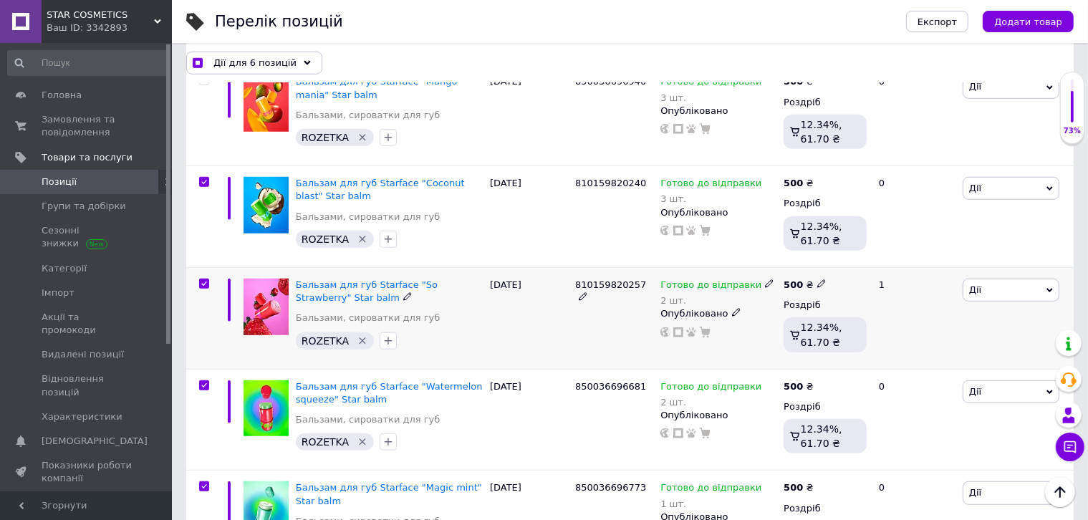
scroll to position [894, 0]
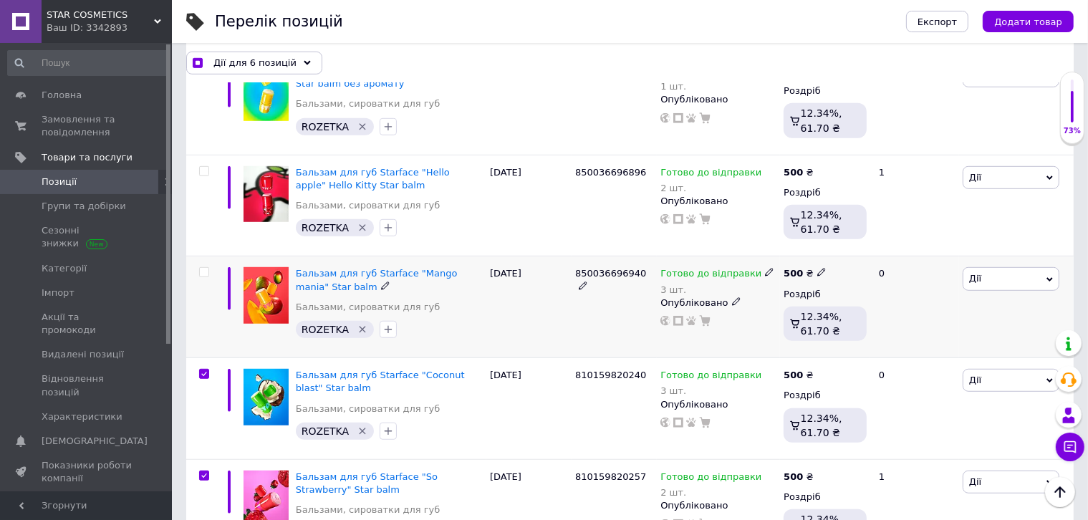
click at [200, 268] on input "checkbox" at bounding box center [203, 272] width 9 height 9
checkbox input "true"
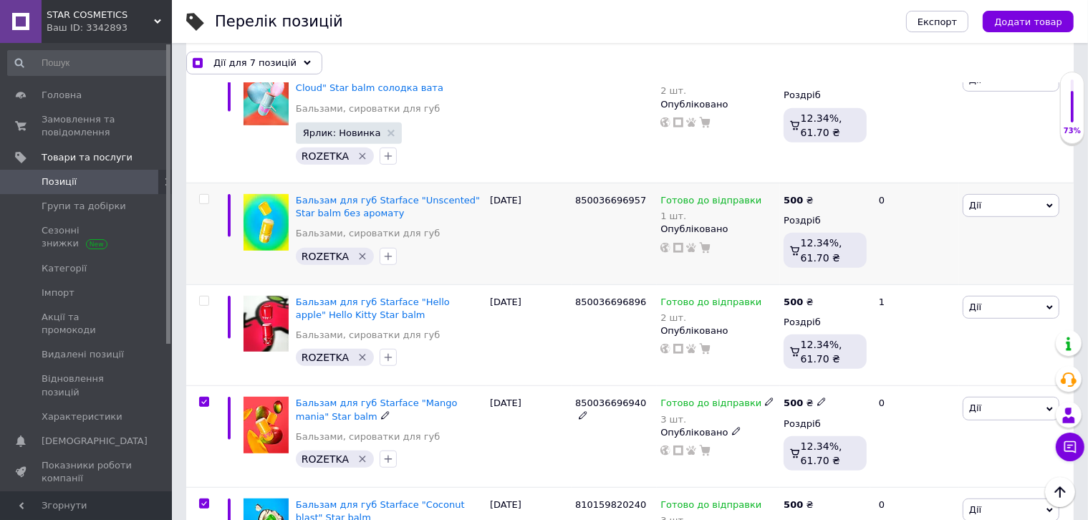
scroll to position [679, 0]
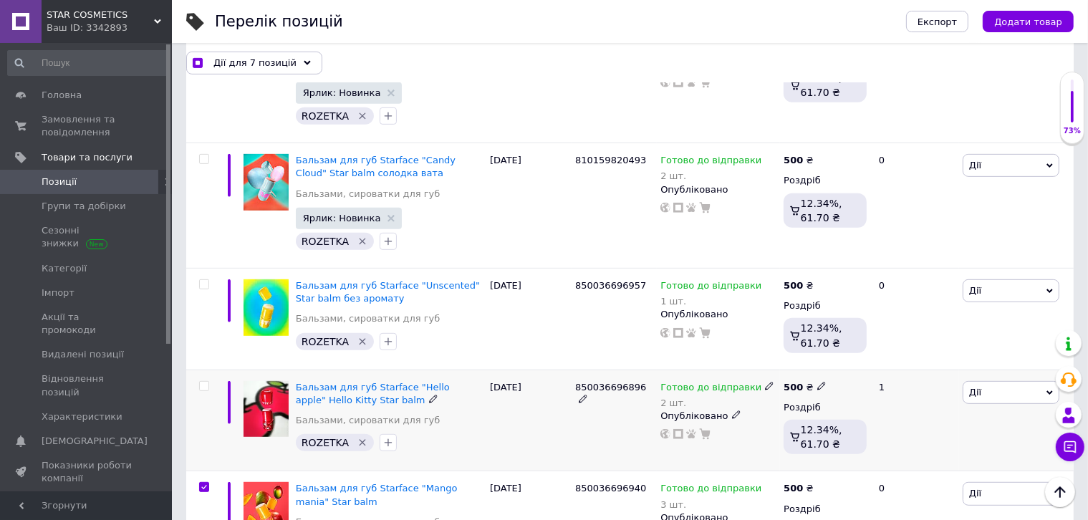
click at [203, 382] on input "checkbox" at bounding box center [203, 386] width 9 height 9
checkbox input "true"
click at [203, 280] on input "checkbox" at bounding box center [203, 284] width 9 height 9
checkbox input "true"
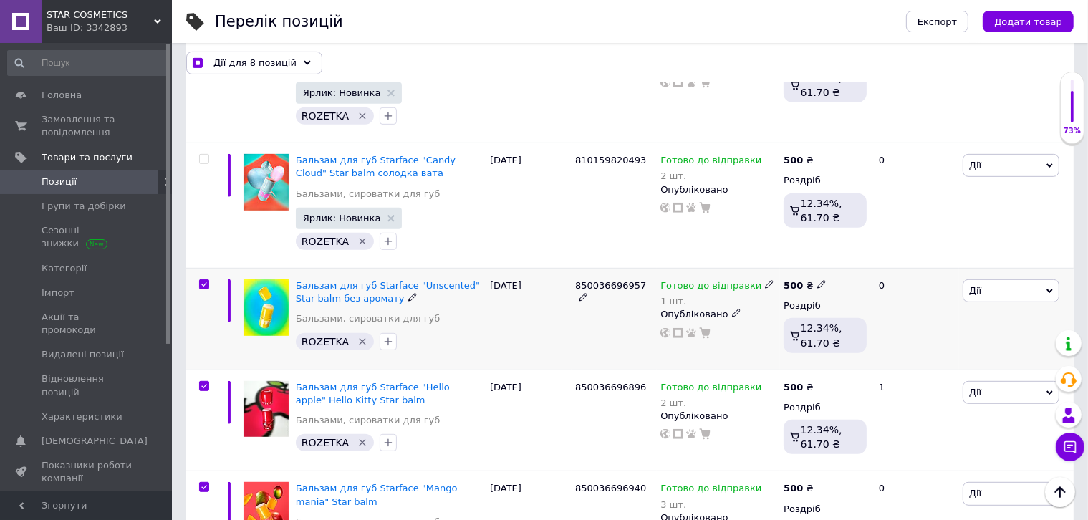
checkbox input "true"
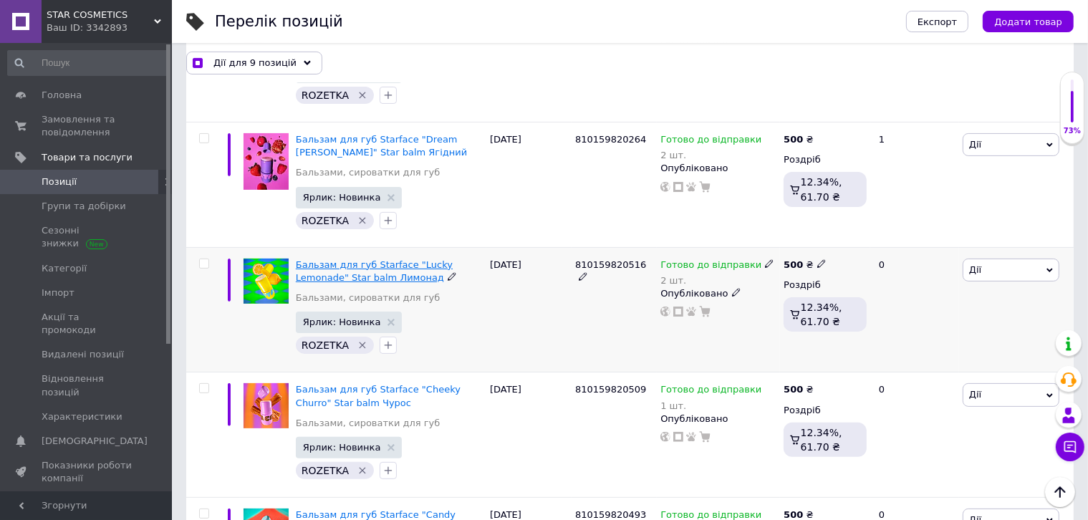
scroll to position [249, 0]
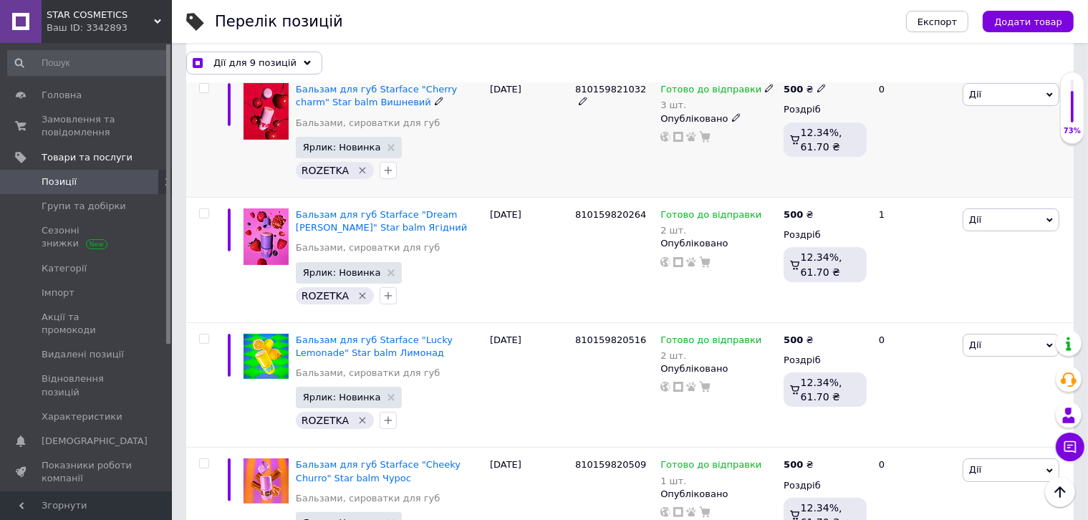
click at [206, 90] on input "checkbox" at bounding box center [203, 88] width 9 height 9
checkbox input "true"
click at [206, 213] on input "checkbox" at bounding box center [203, 213] width 9 height 9
checkbox input "true"
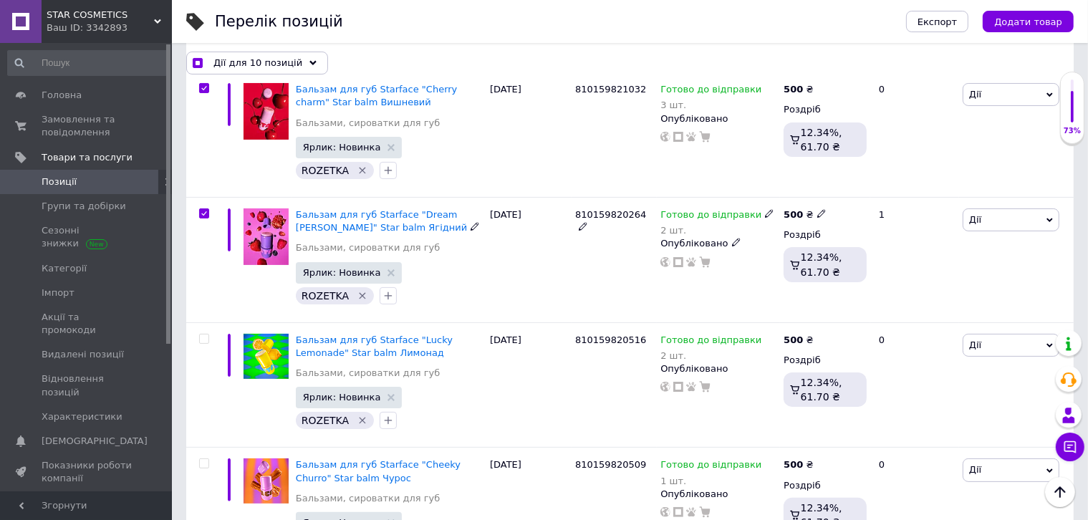
checkbox input "true"
